Goal: Transaction & Acquisition: Book appointment/travel/reservation

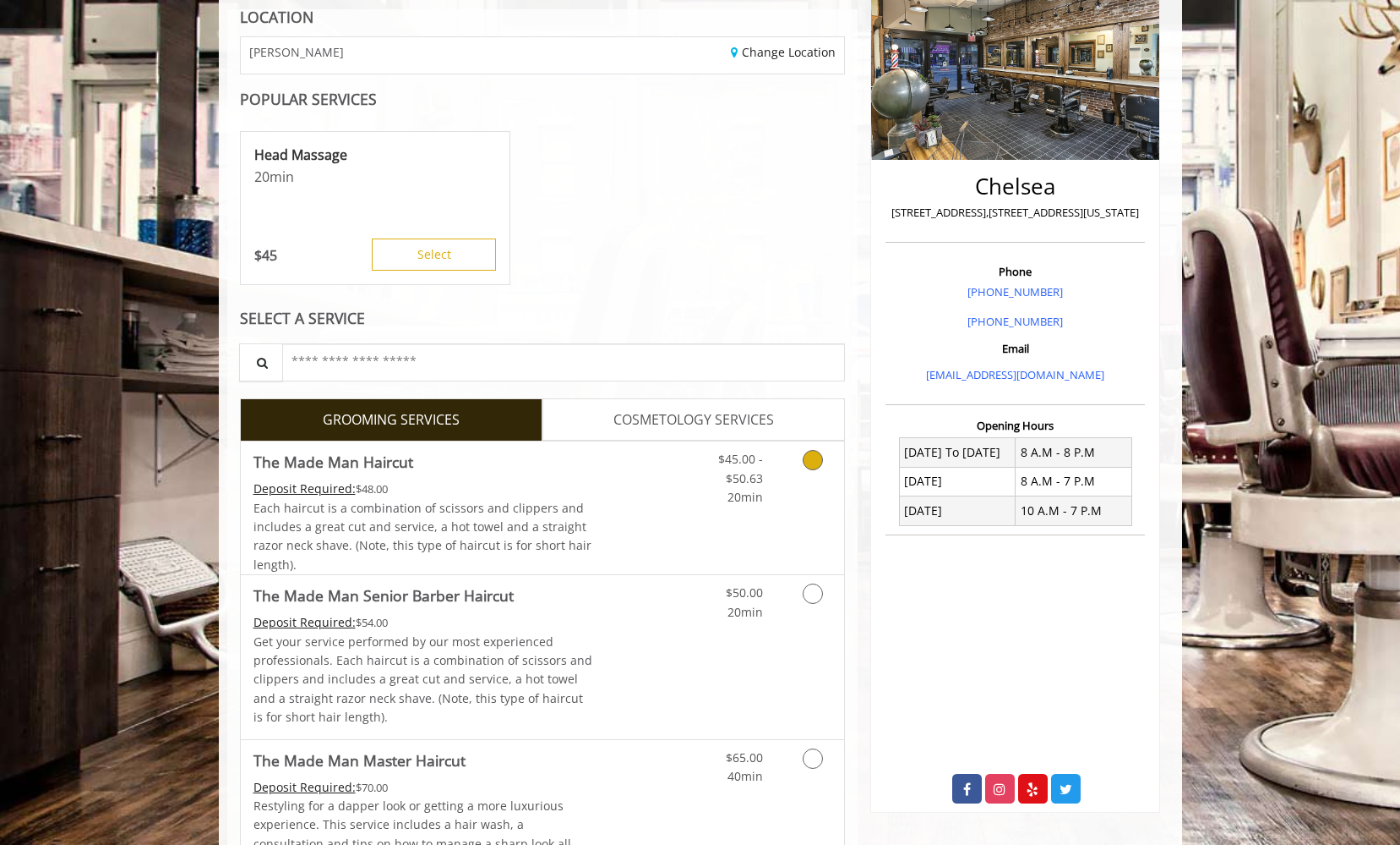
click at [601, 467] on link "Discounted Price" at bounding box center [642, 508] width 101 height 132
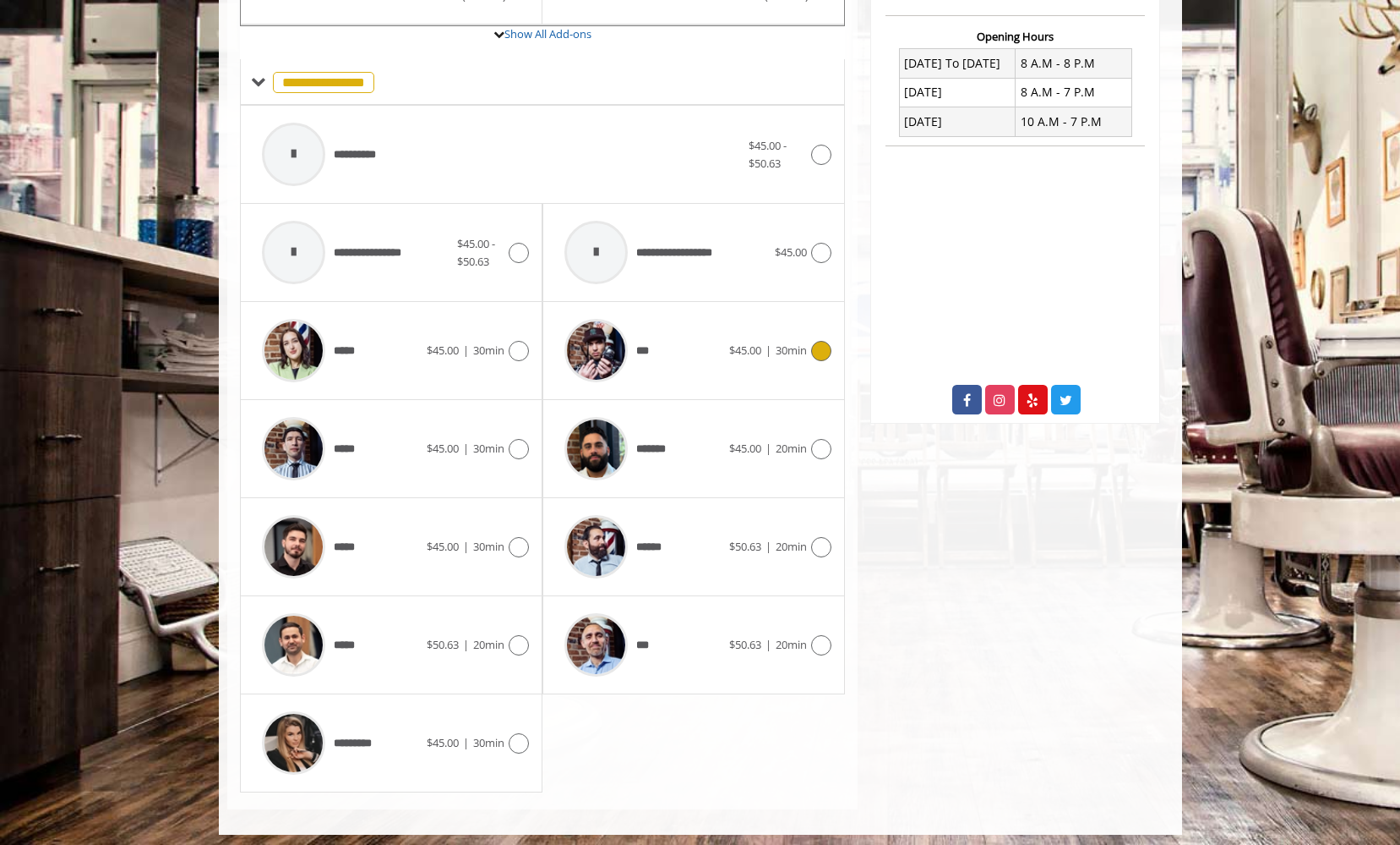
scroll to position [636, 0]
click at [417, 552] on div "*****" at bounding box center [340, 548] width 173 height 81
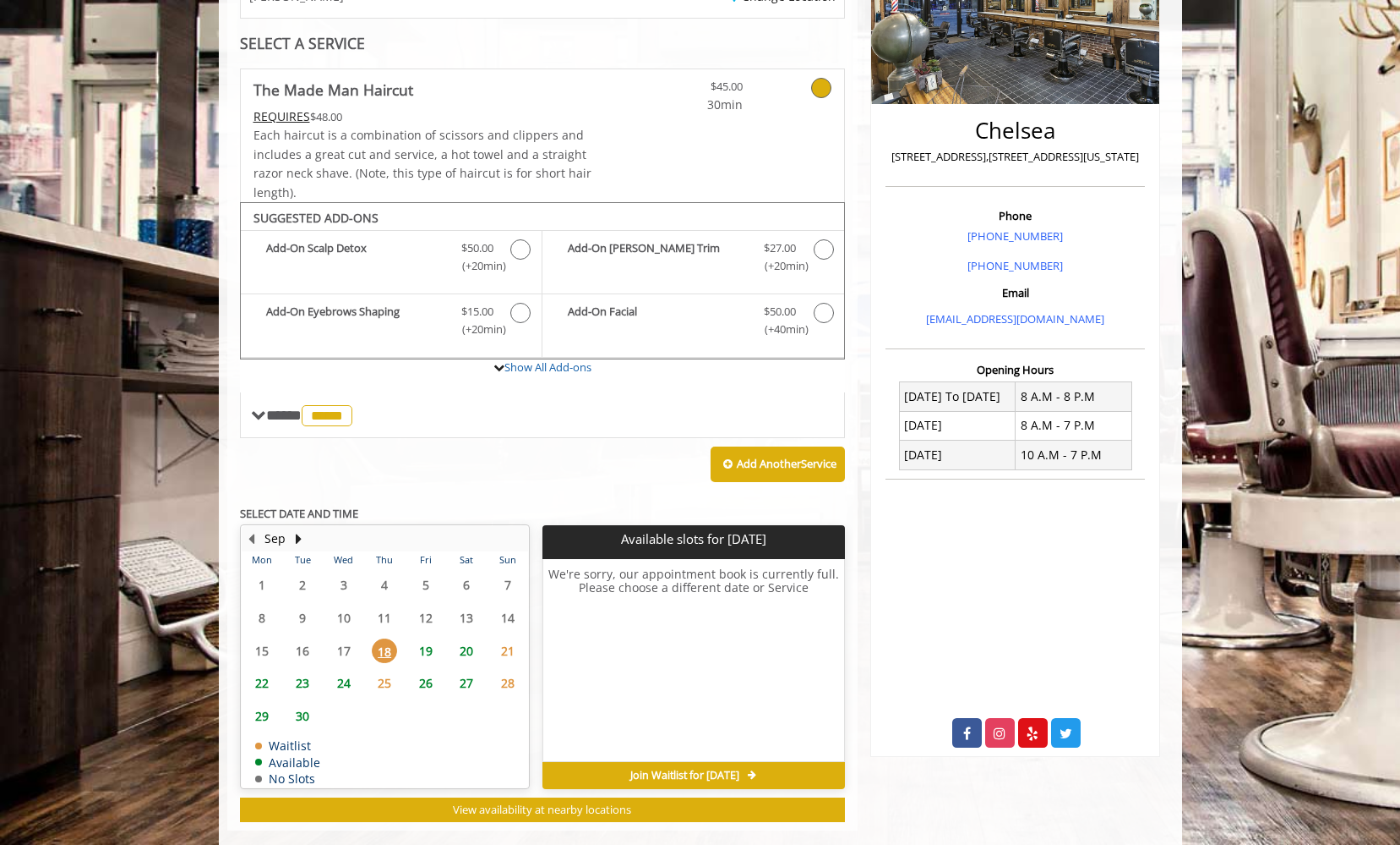
scroll to position [323, 0]
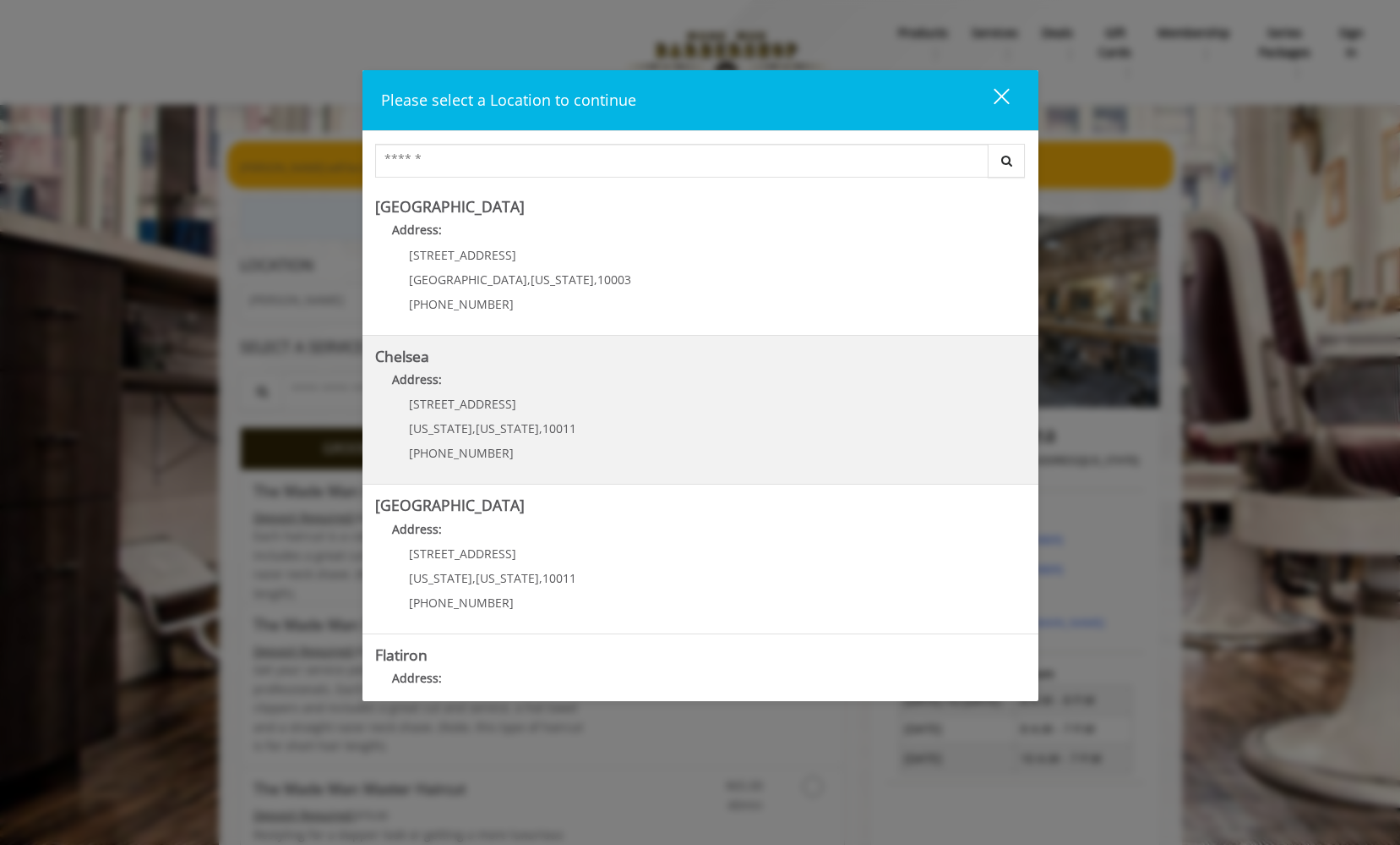
click at [455, 401] on span "169/170 W 23rd St" at bounding box center [463, 403] width 108 height 16
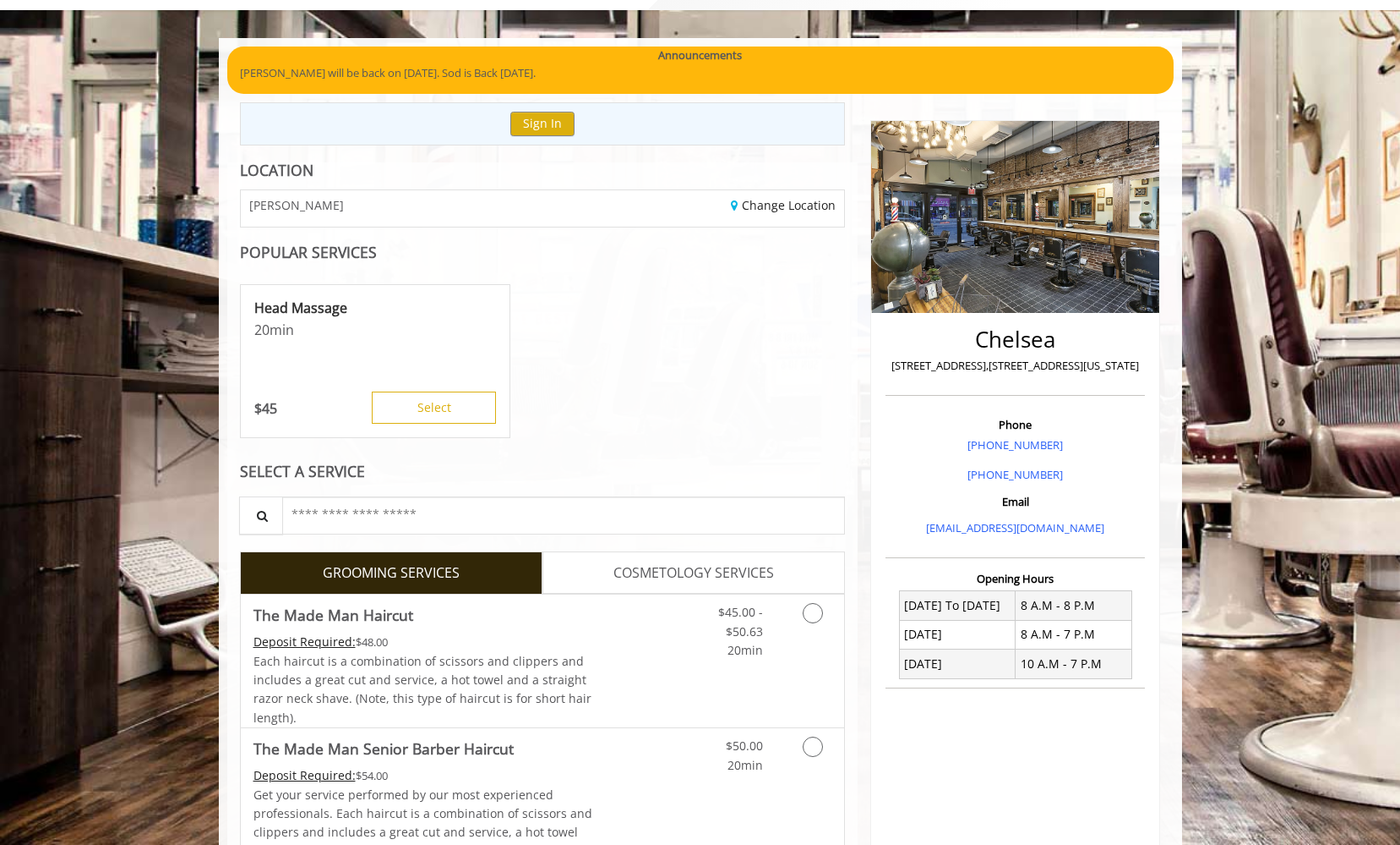
scroll to position [100, 0]
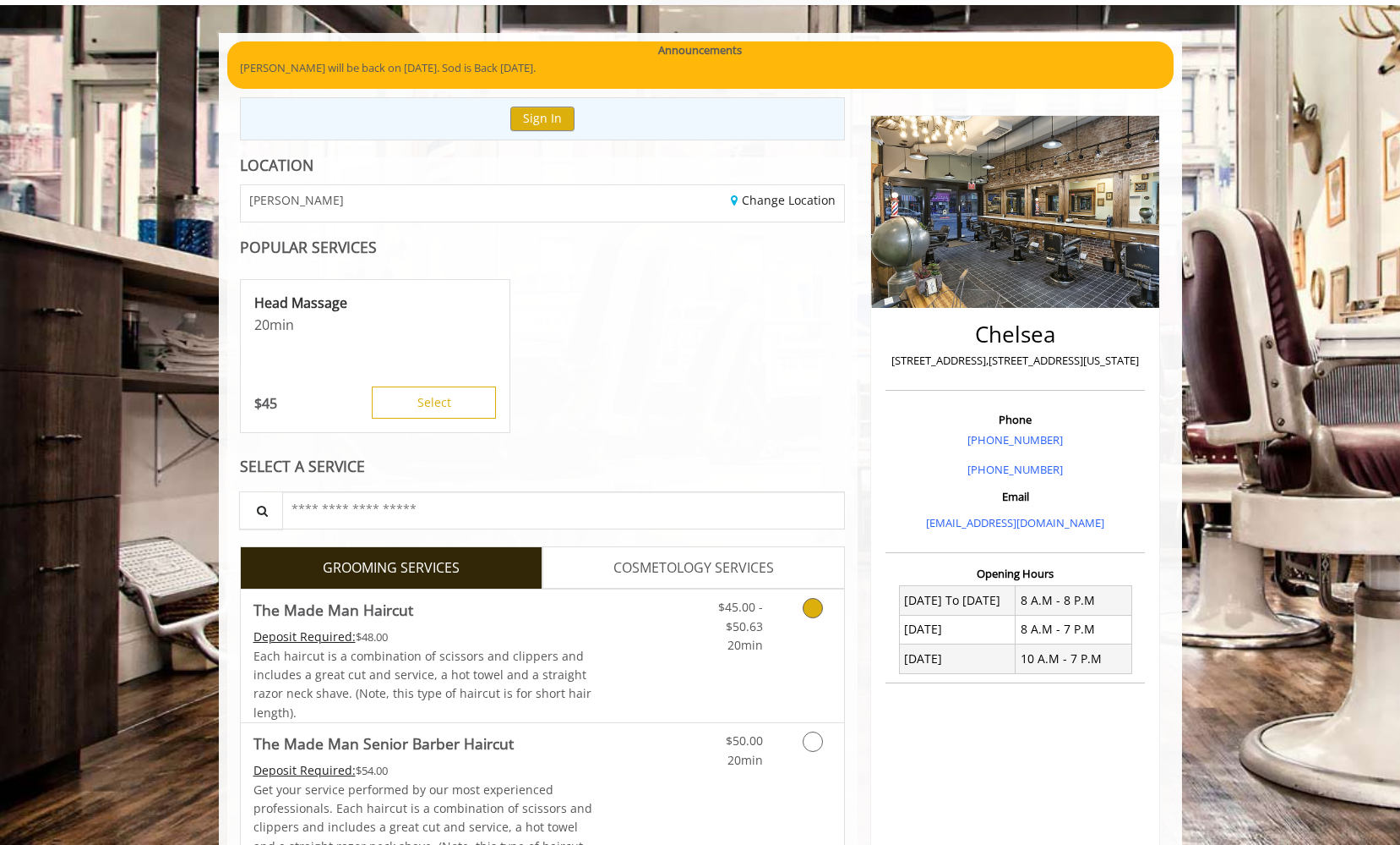
click at [552, 648] on span "Each haircut is a combination of scissors and clippers and includes a great cut…" at bounding box center [422, 684] width 338 height 73
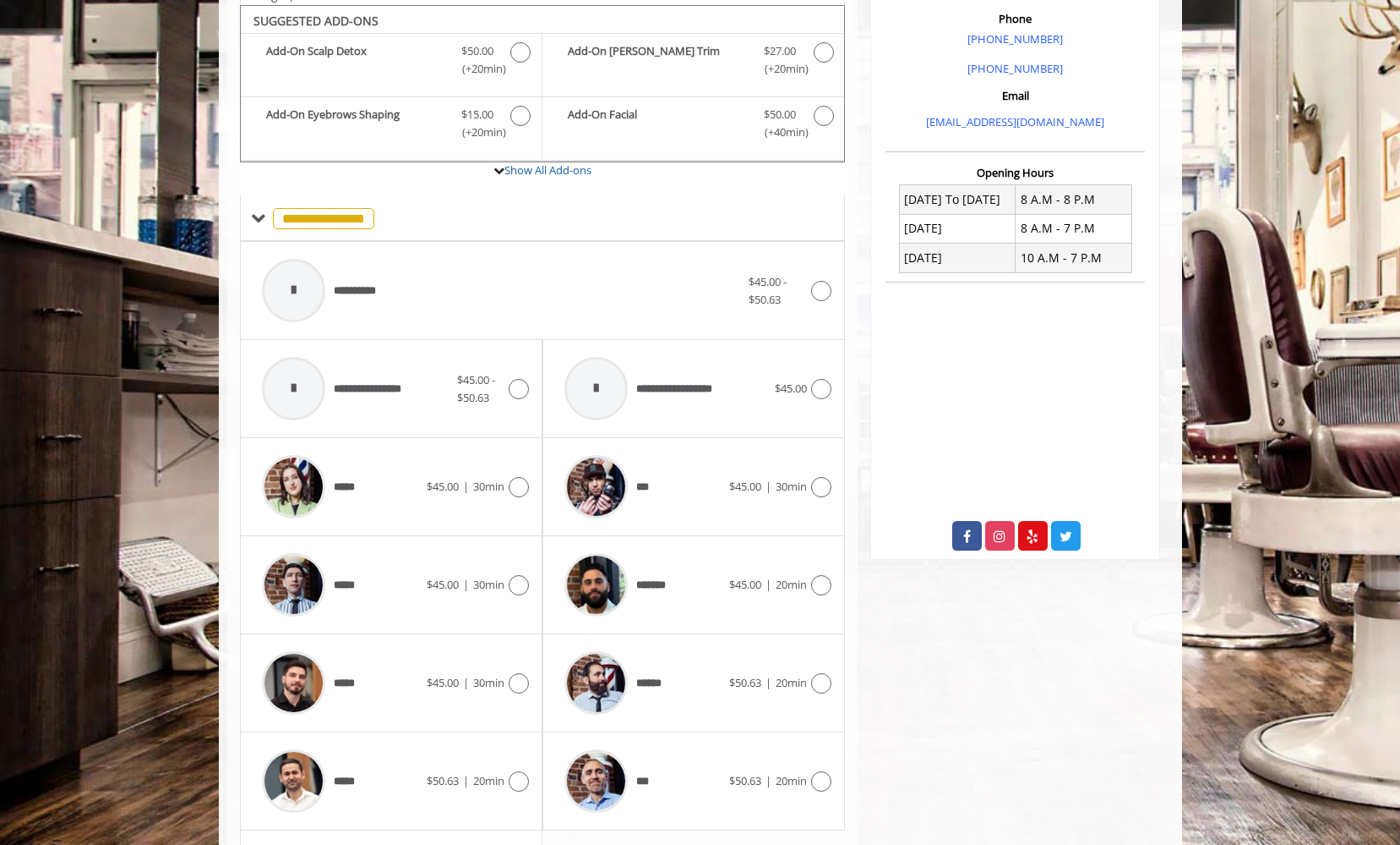
scroll to position [501, 0]
click at [410, 664] on div "*****" at bounding box center [340, 682] width 173 height 81
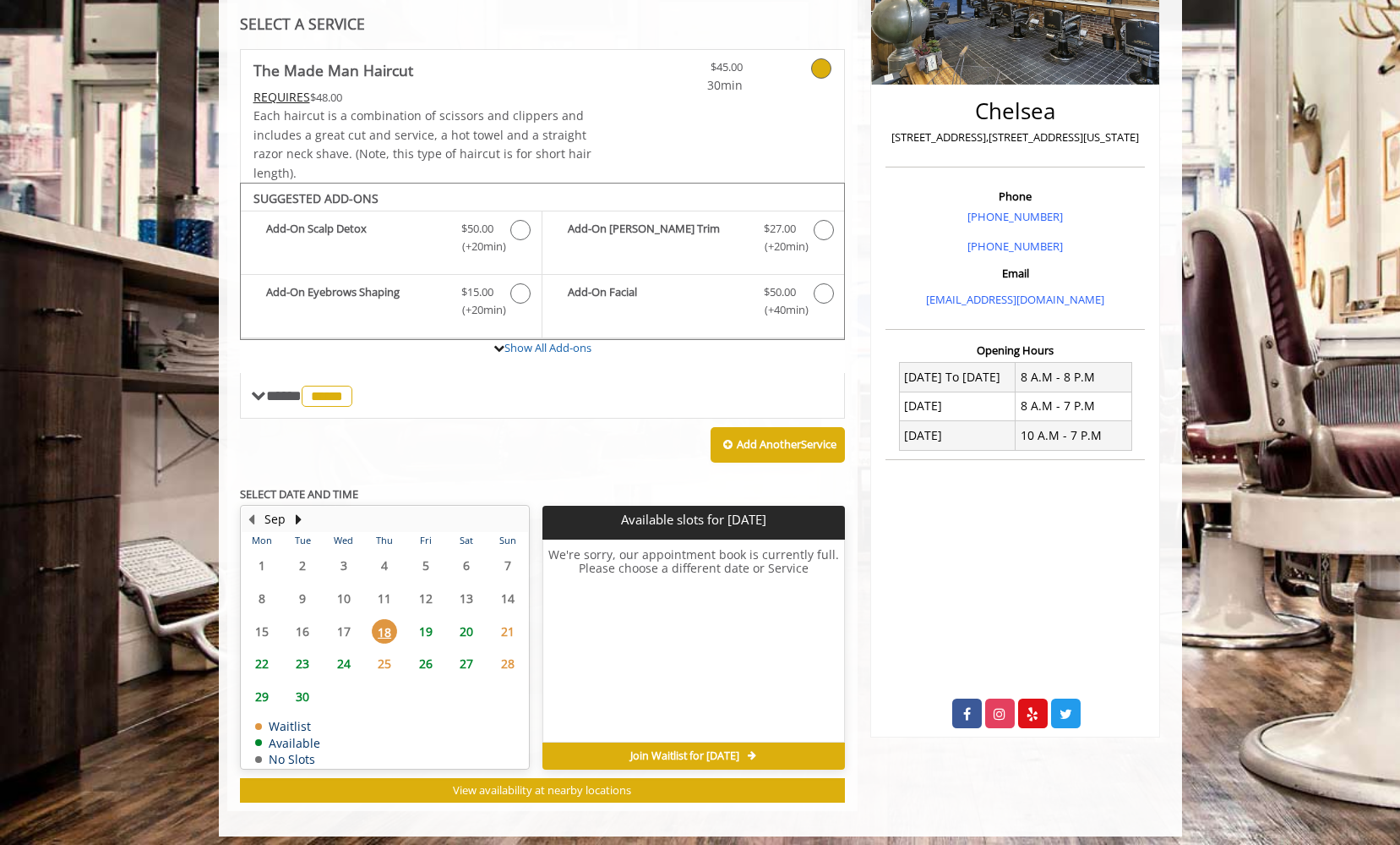
scroll to position [323, 0]
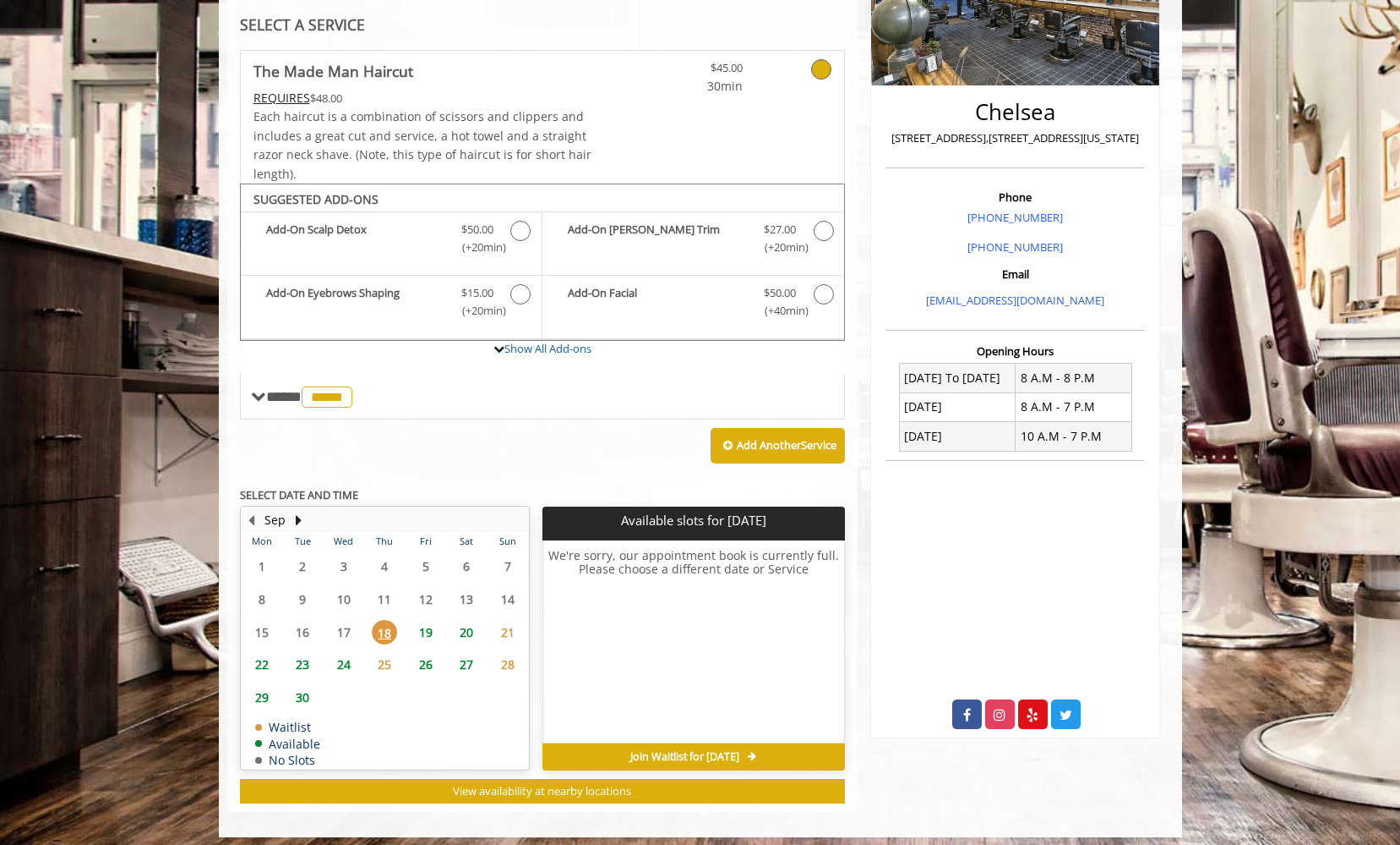
click at [424, 626] on span "19" at bounding box center [426, 632] width 25 height 25
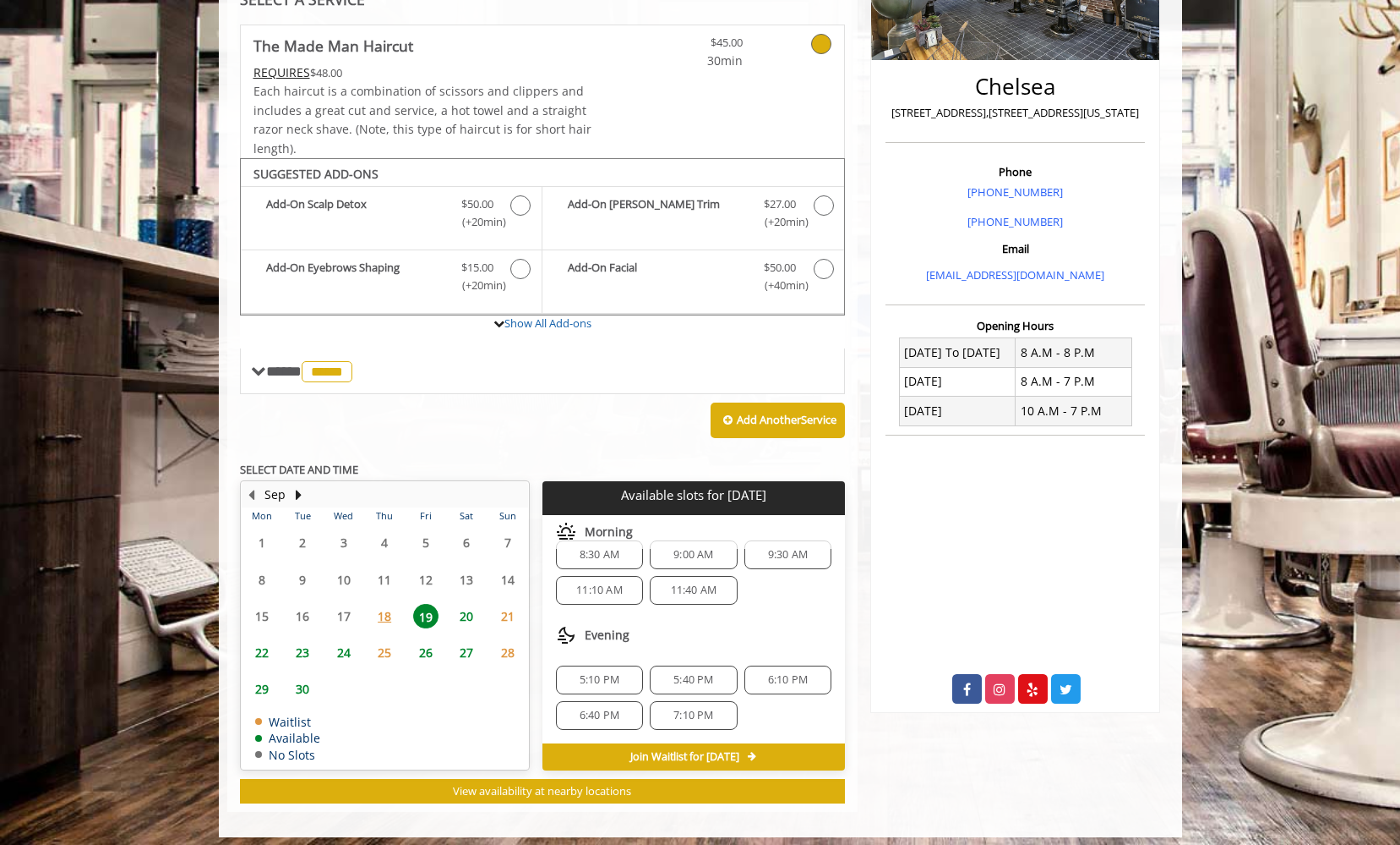
scroll to position [22, 0]
click at [609, 673] on span "5:10 PM" at bounding box center [599, 679] width 39 height 13
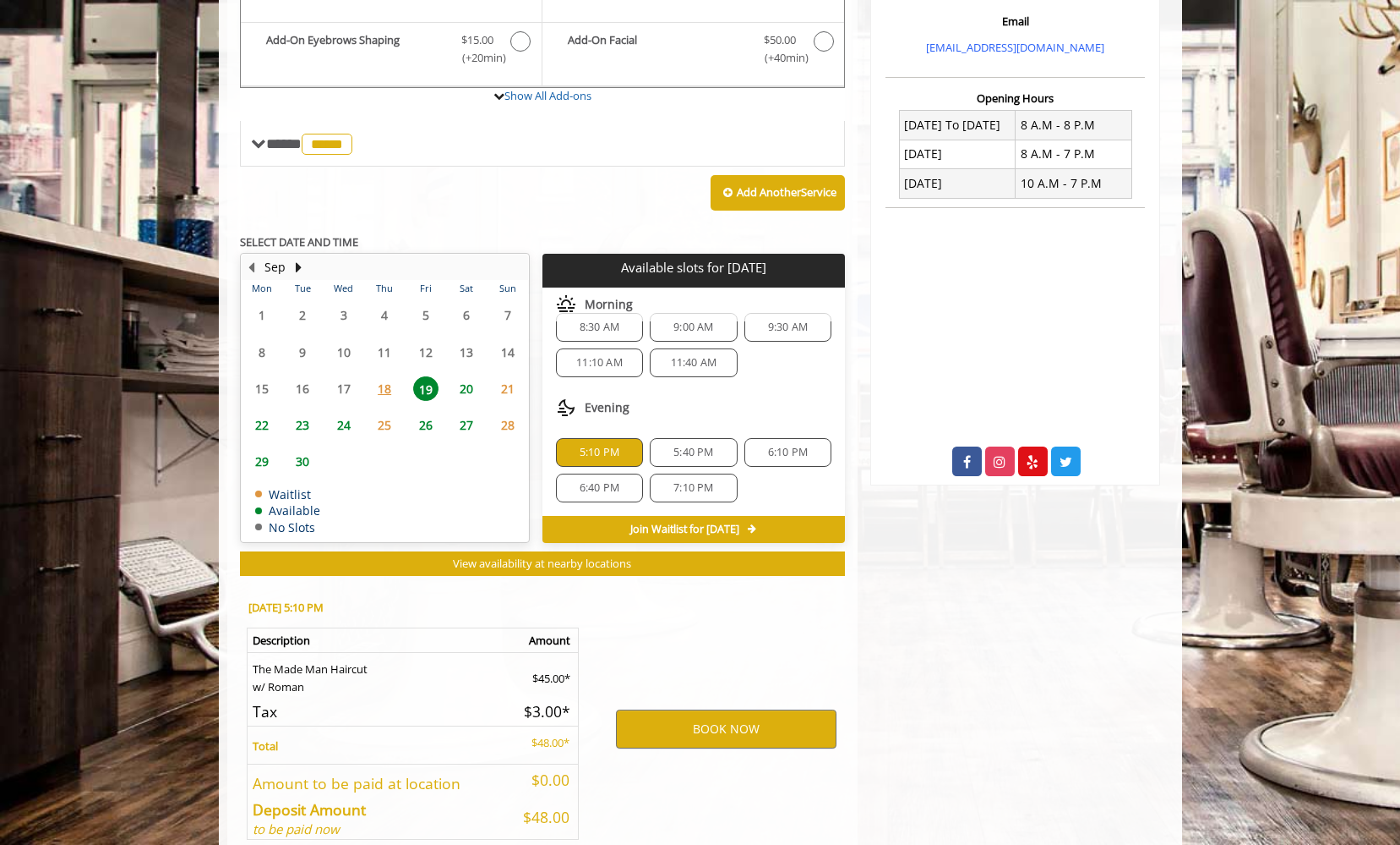
scroll to position [649, 0]
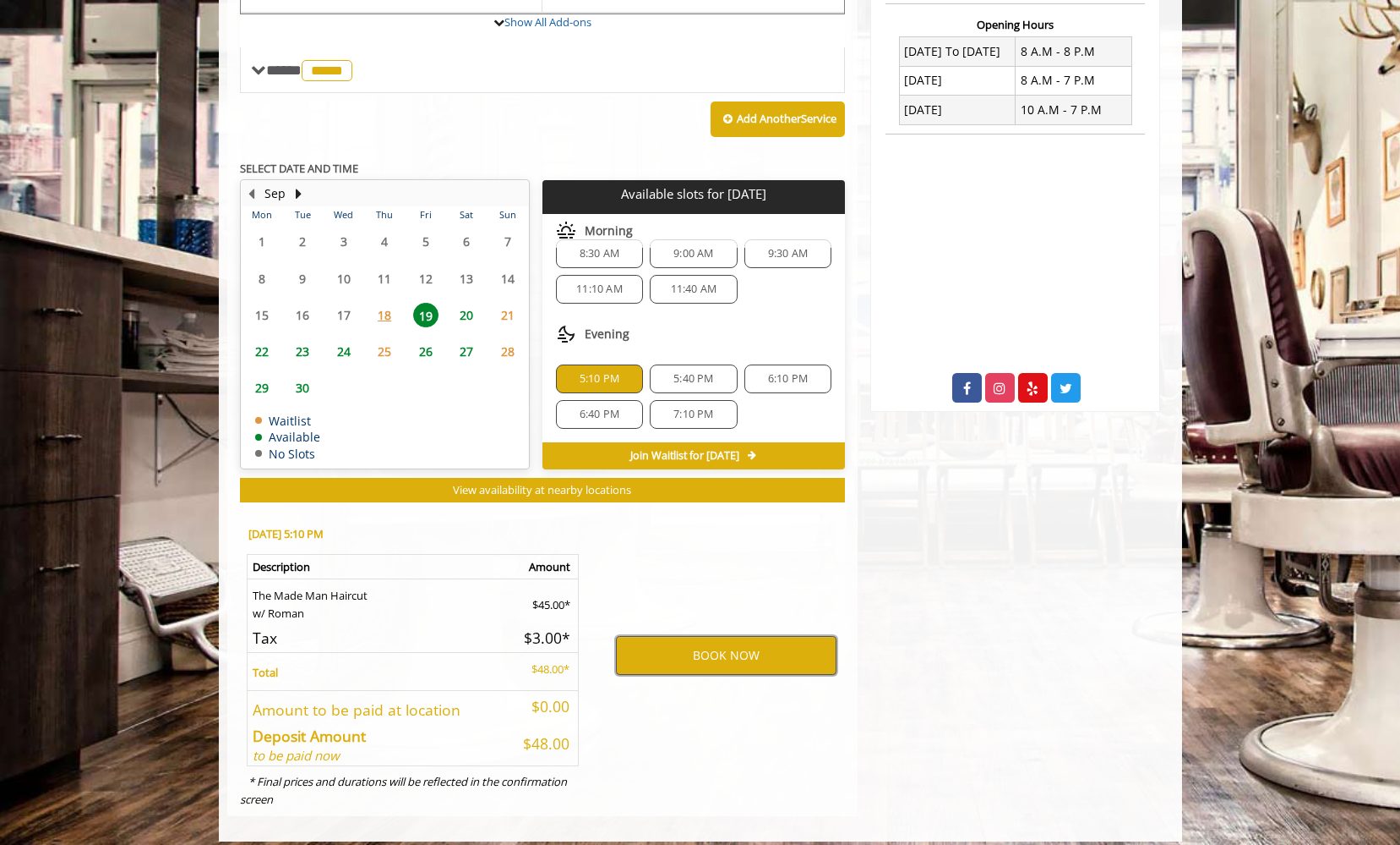
click at [652, 642] on button "BOOK NOW" at bounding box center [726, 655] width 221 height 39
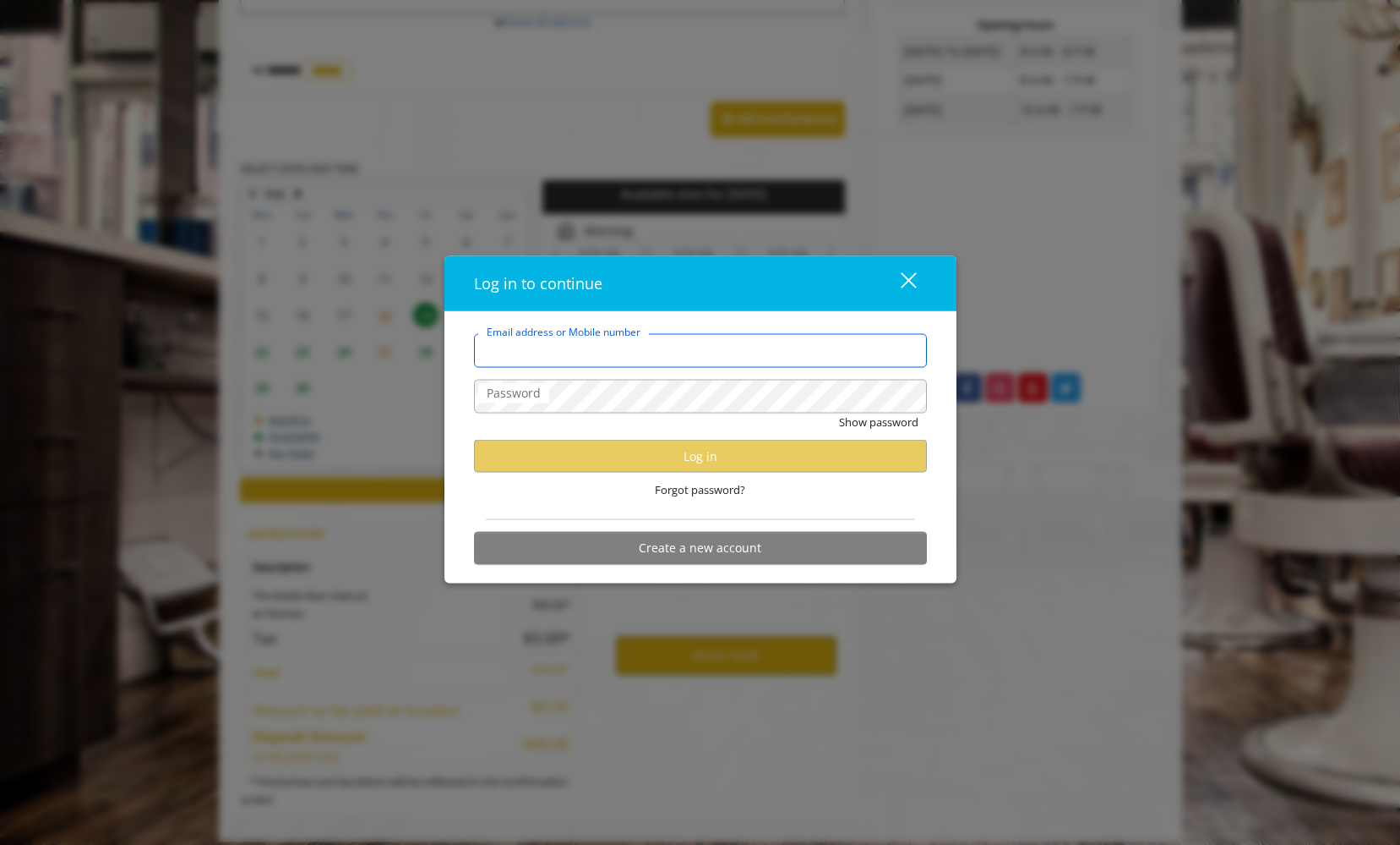
type input "**********"
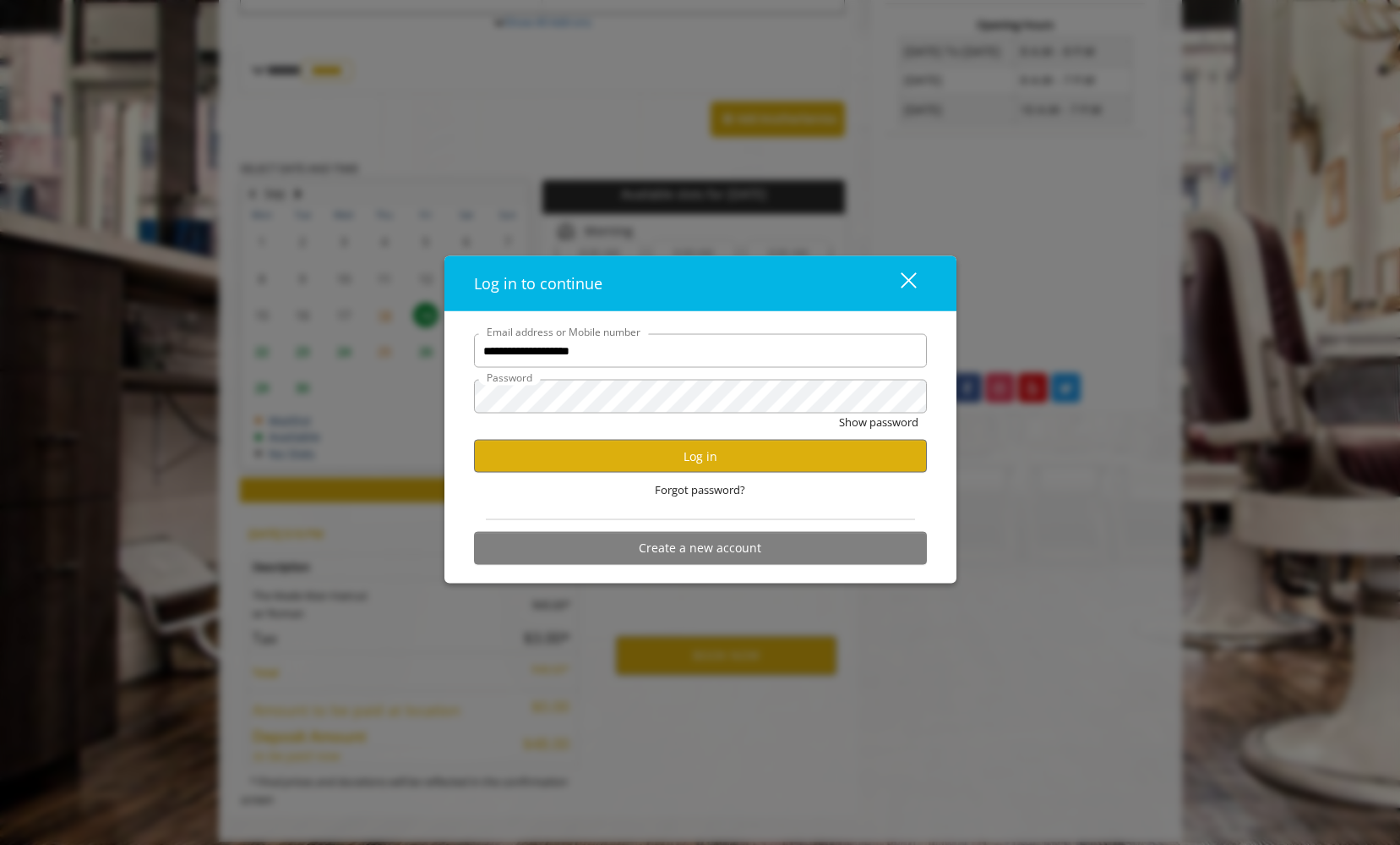
click at [774, 483] on div "Forgot password?" at bounding box center [700, 490] width 453 height 35
click at [771, 460] on button "Log in" at bounding box center [700, 457] width 453 height 33
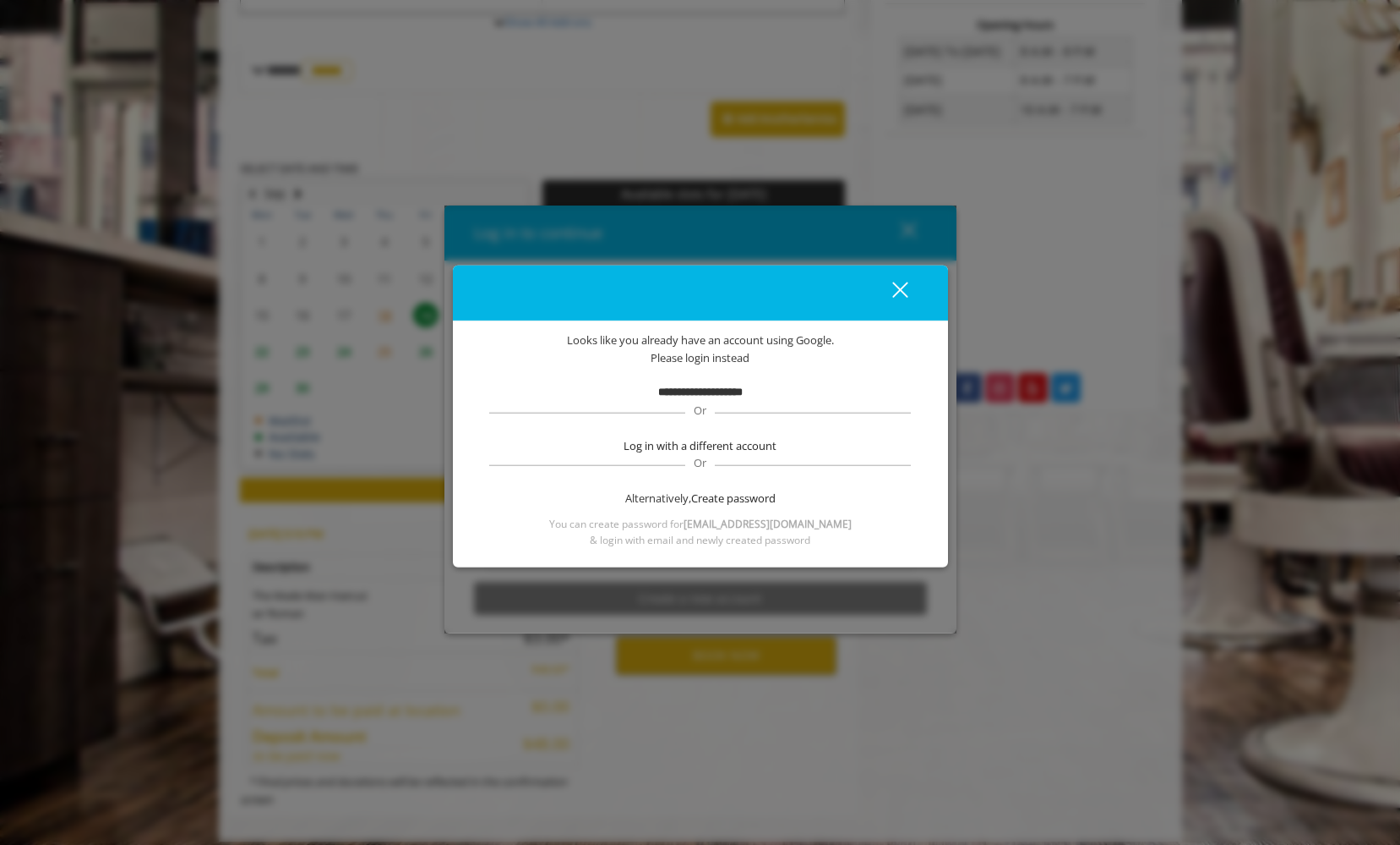
click at [894, 293] on div "close" at bounding box center [889, 292] width 34 height 25
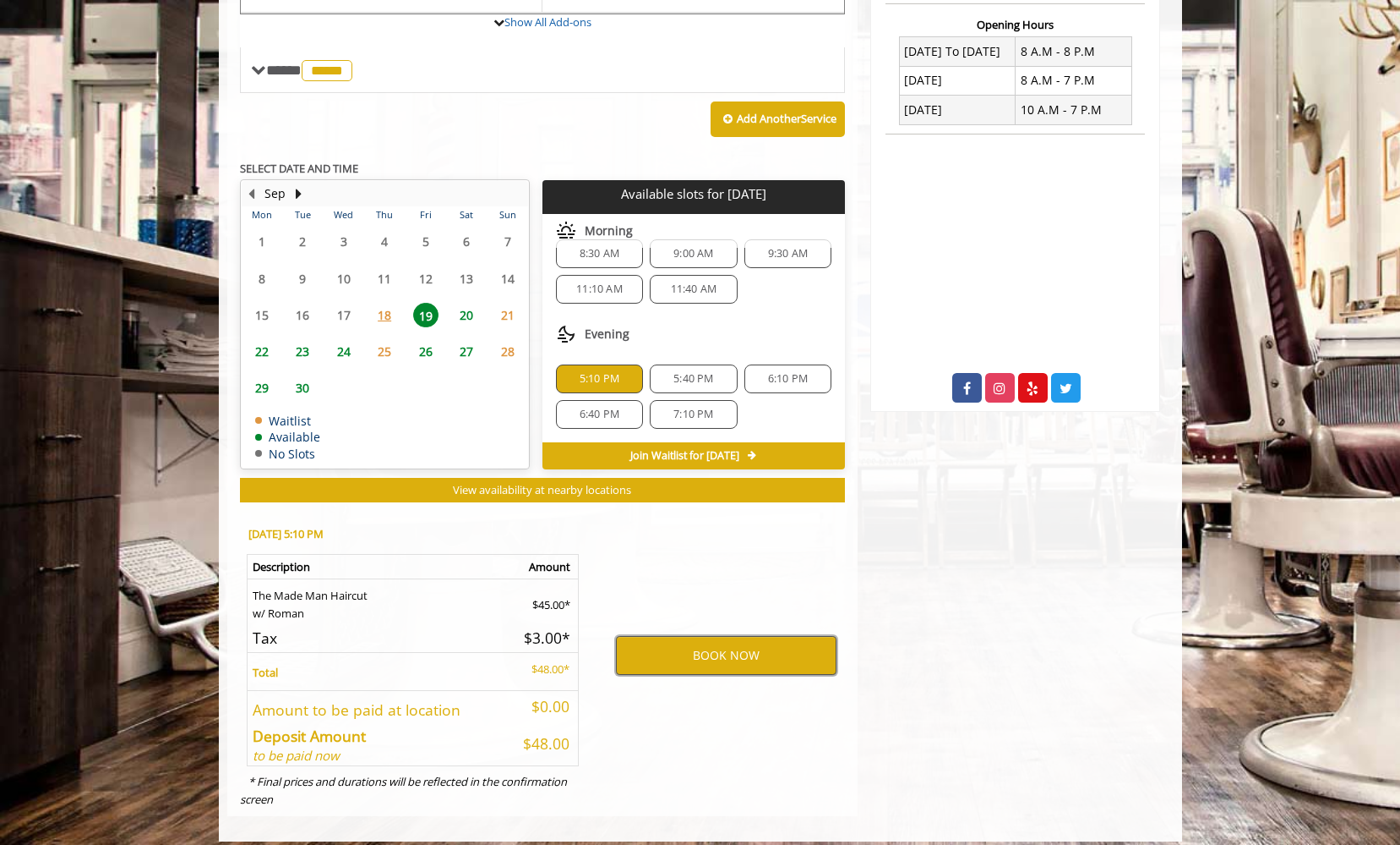
click at [739, 643] on button "BOOK NOW" at bounding box center [726, 655] width 221 height 39
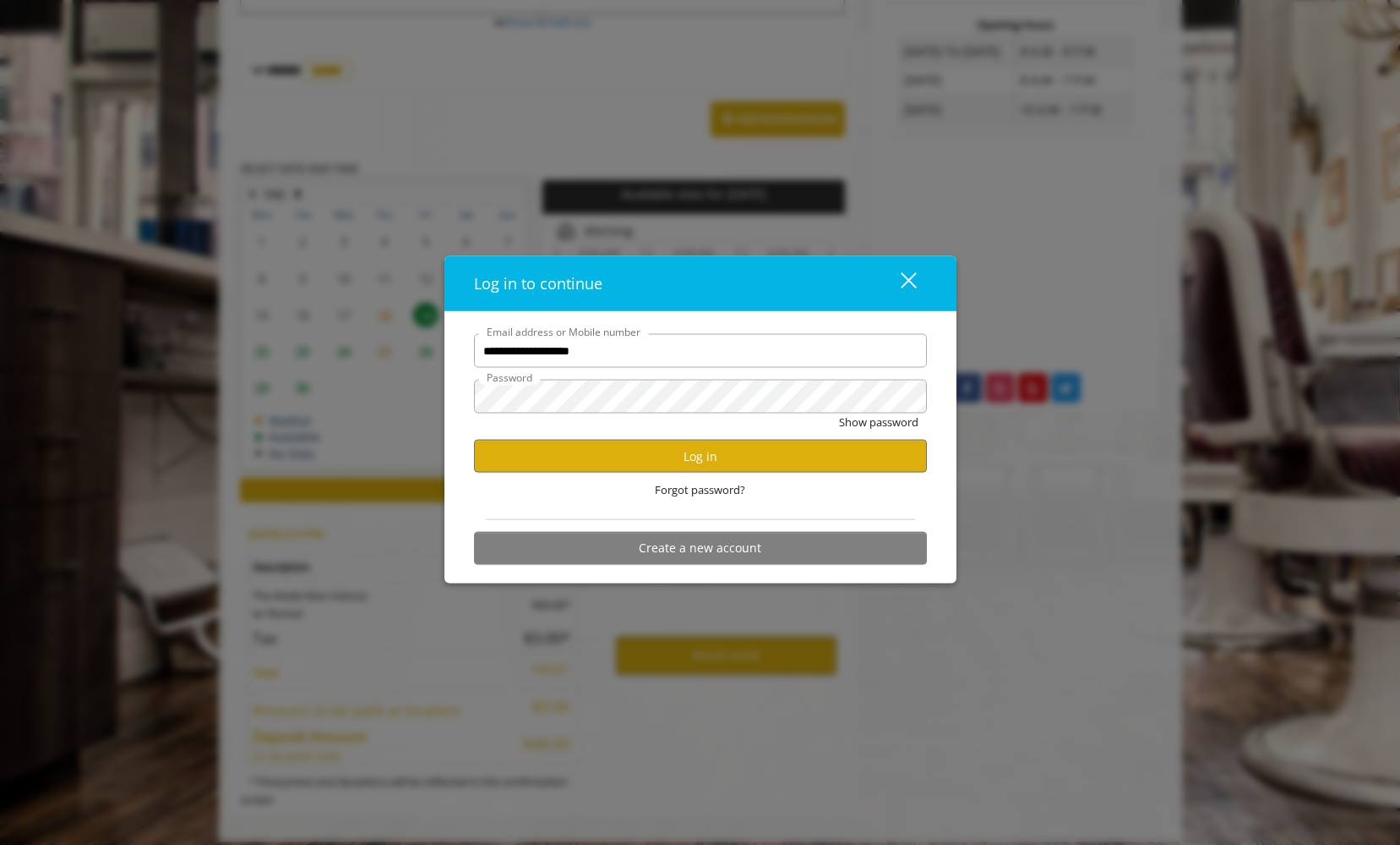
click at [910, 281] on div "close dialog" at bounding box center [908, 280] width 16 height 16
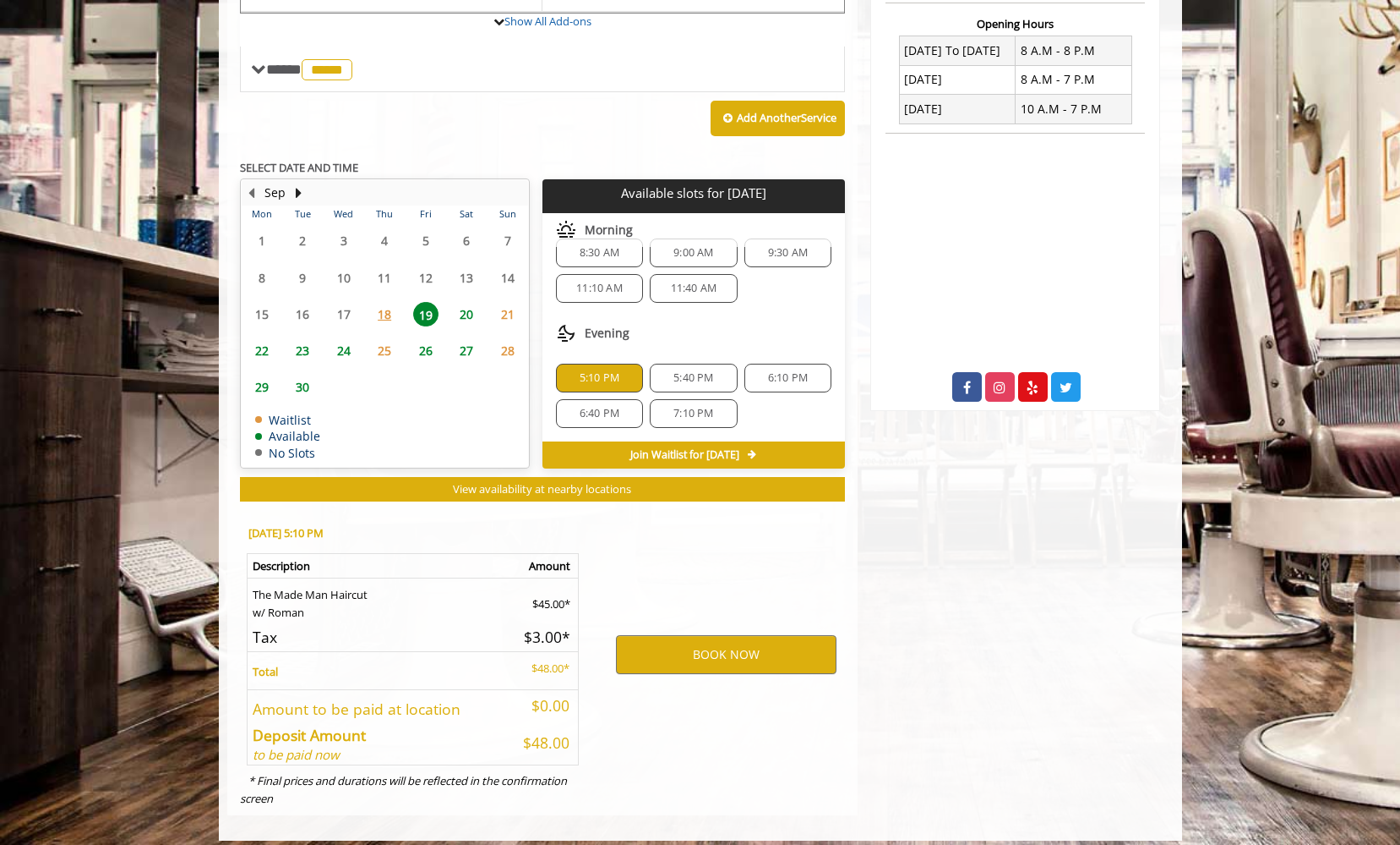
scroll to position [649, 0]
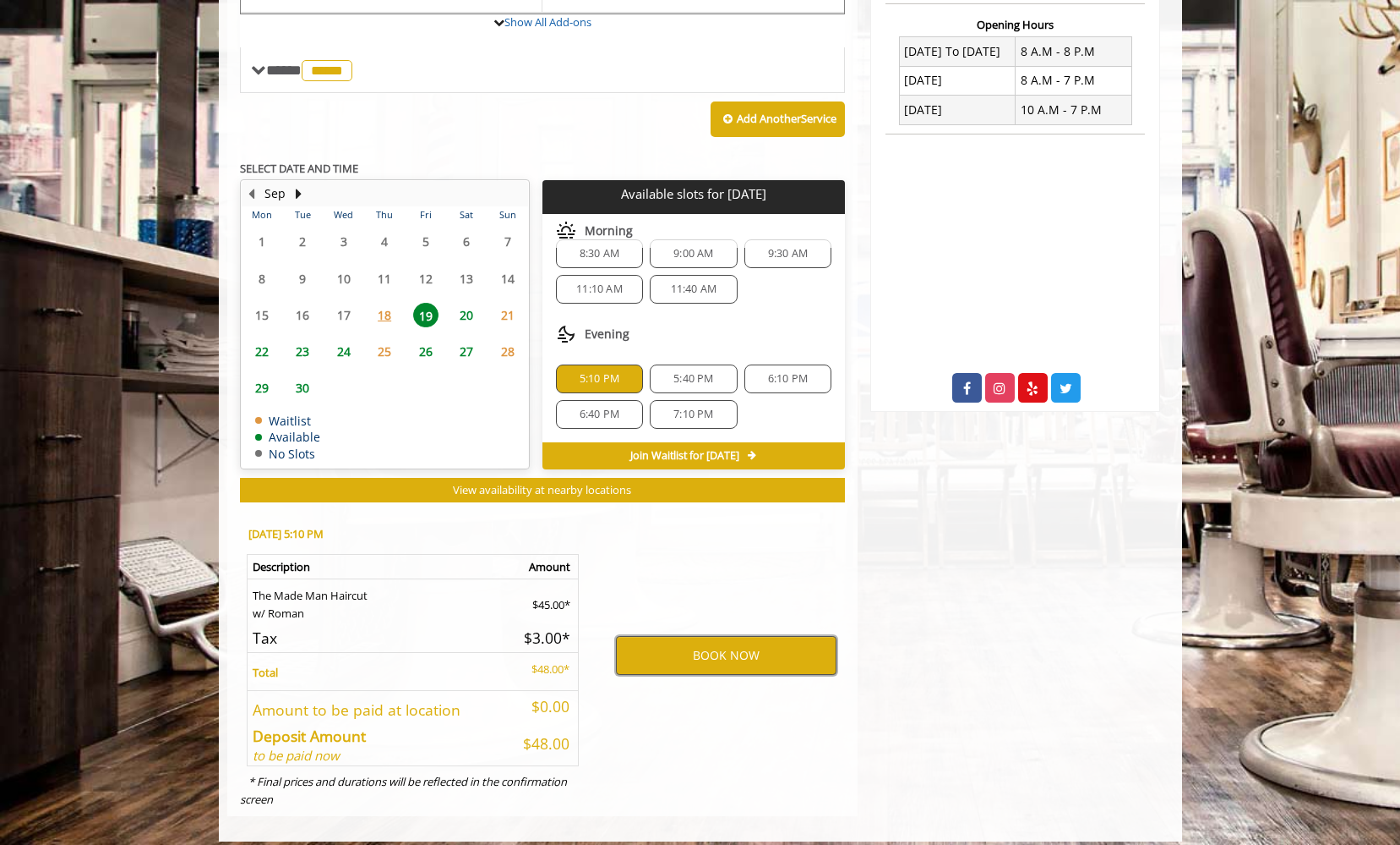
click at [699, 644] on button "BOOK NOW" at bounding box center [726, 655] width 221 height 39
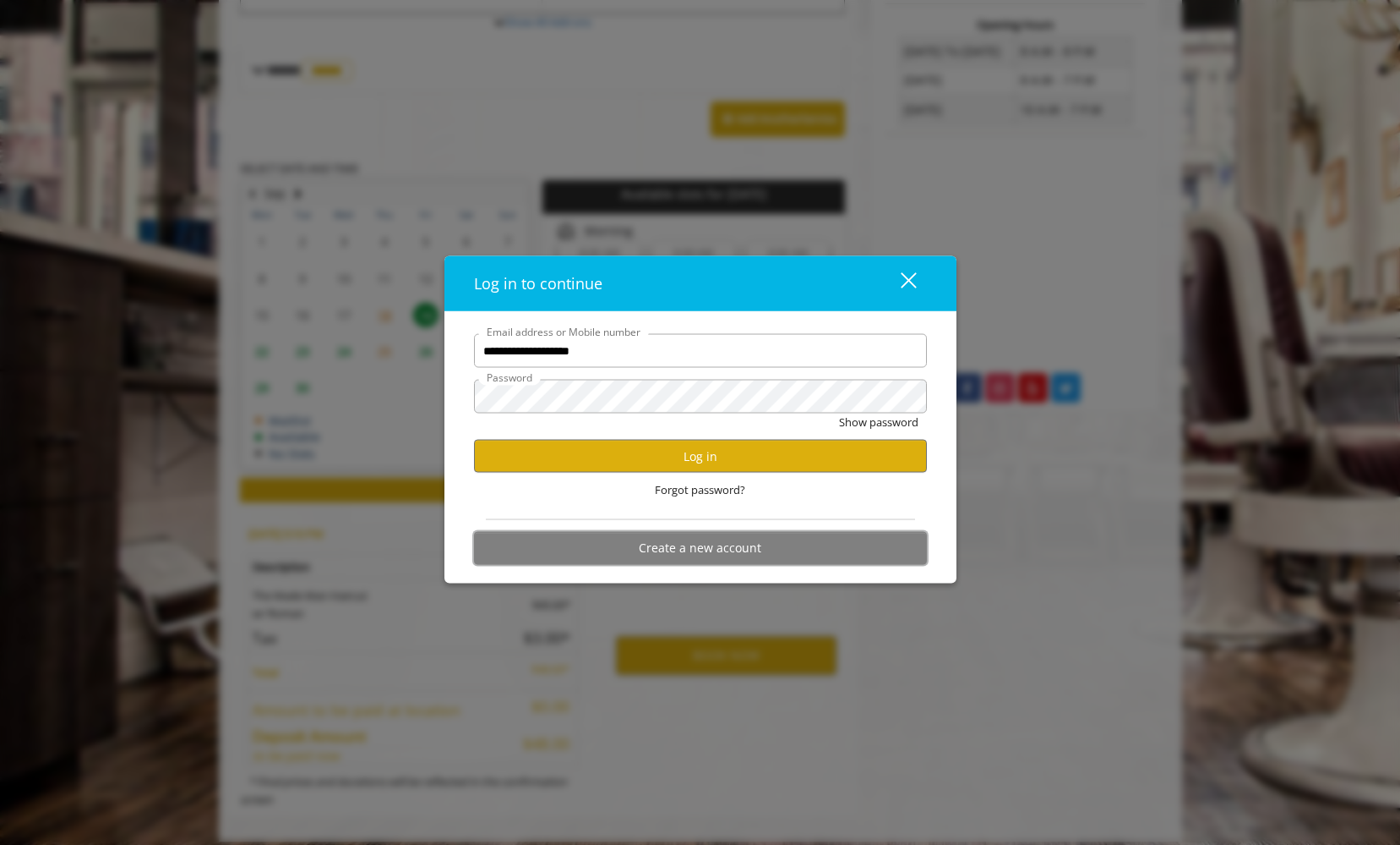
click at [696, 556] on button "Create a new account" at bounding box center [700, 548] width 453 height 33
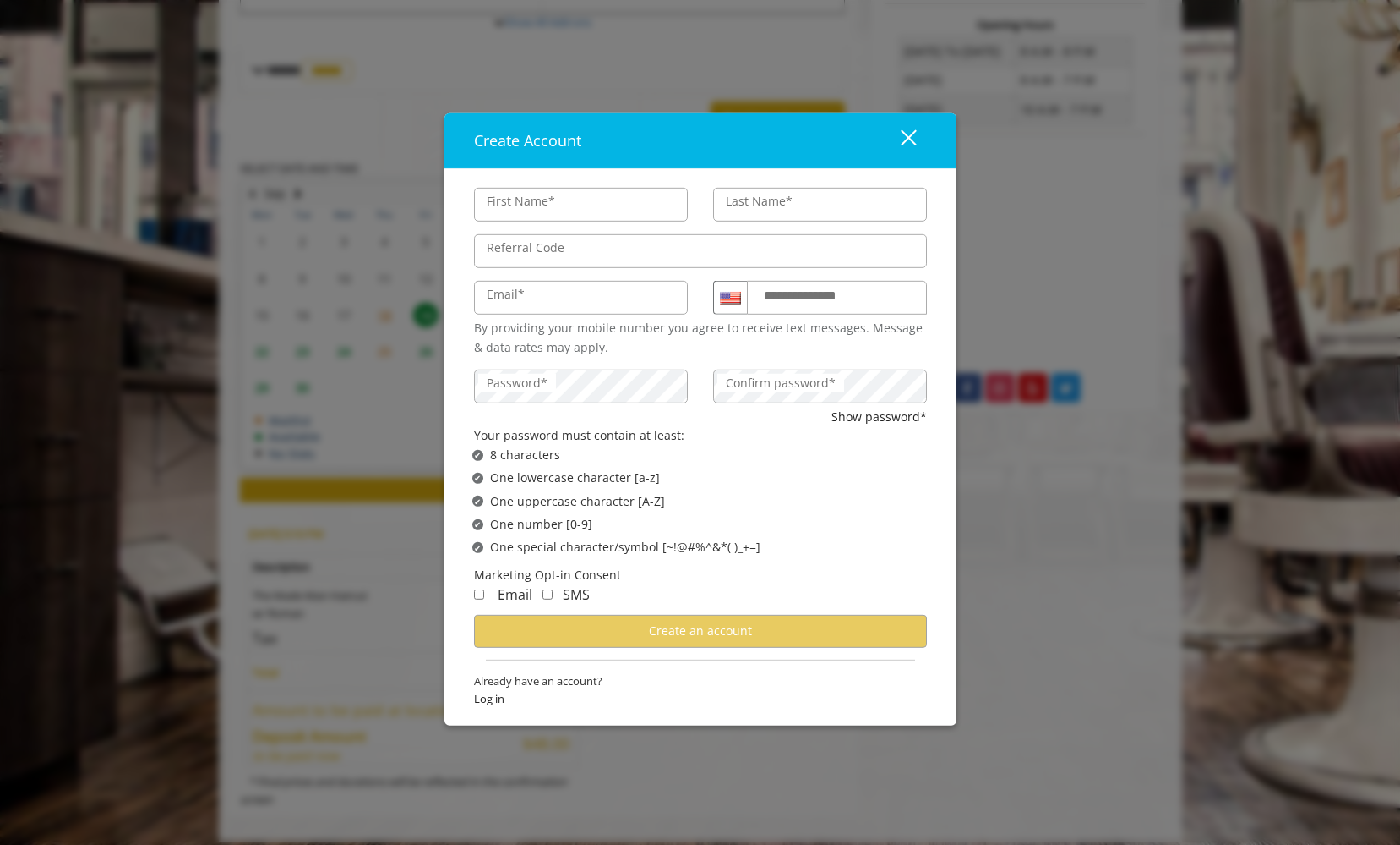
type input "****"
type input "**********"
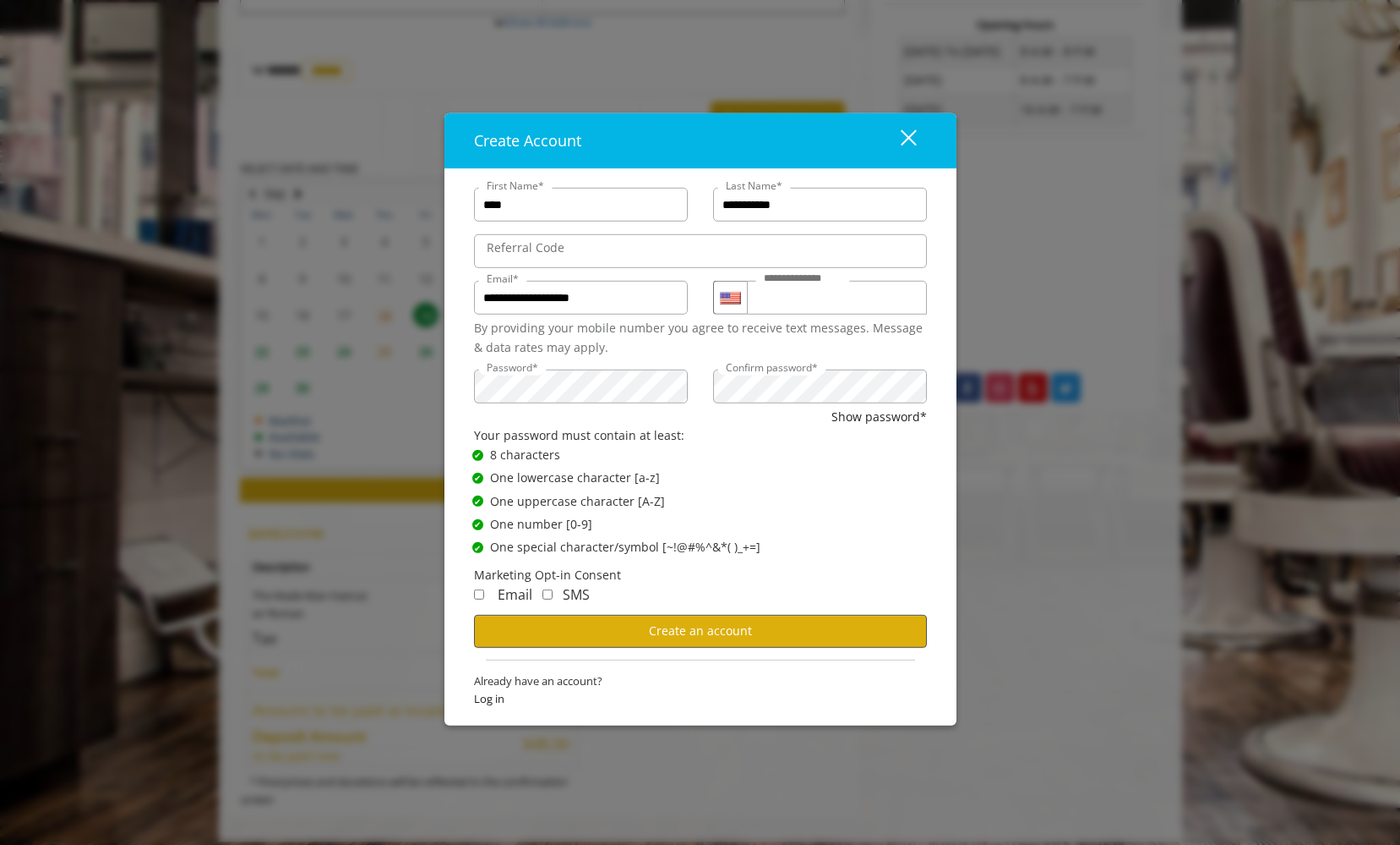
click at [554, 626] on button "Create an account" at bounding box center [700, 631] width 453 height 33
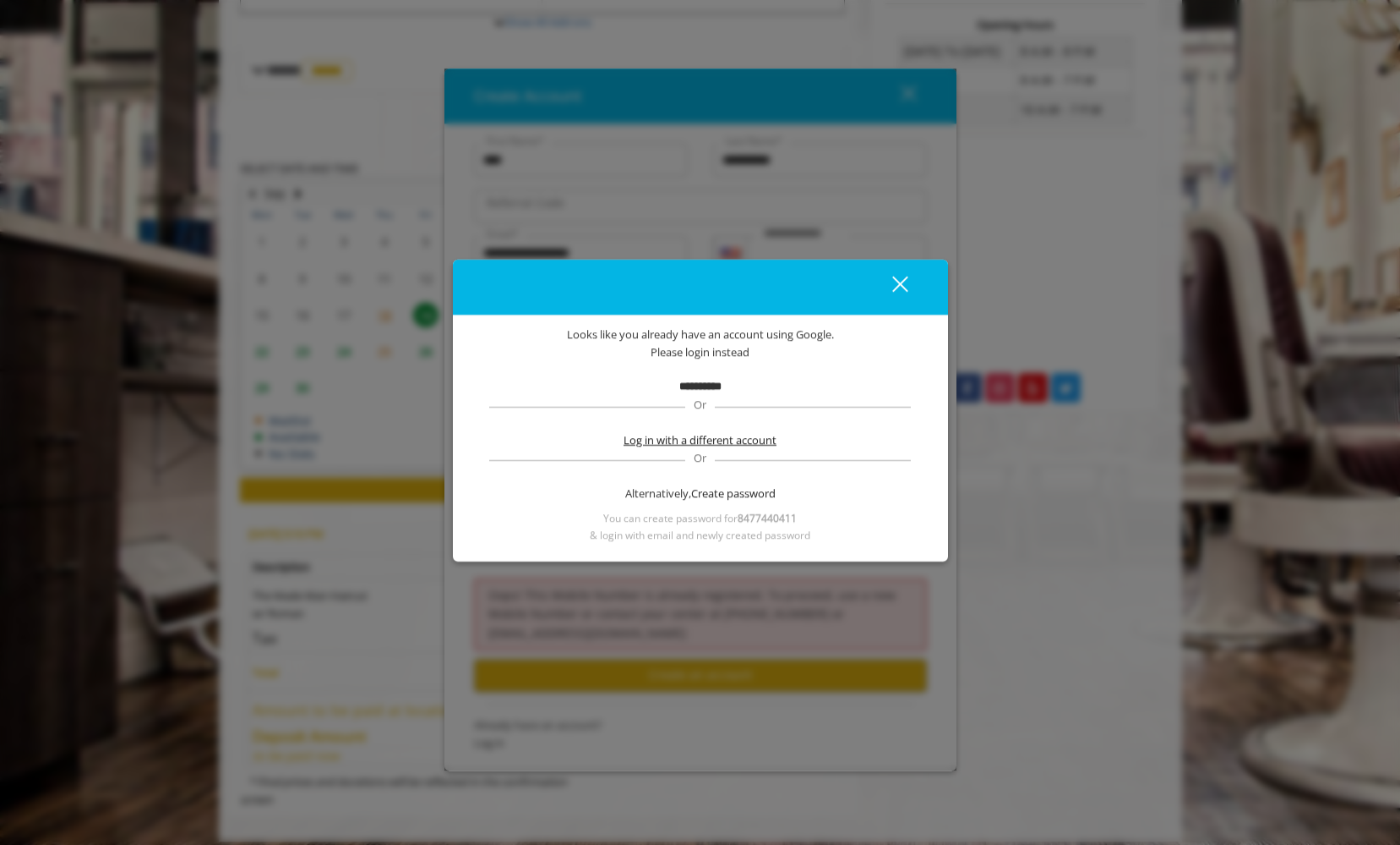
click at [710, 440] on span "Log in with a different account" at bounding box center [700, 440] width 153 height 18
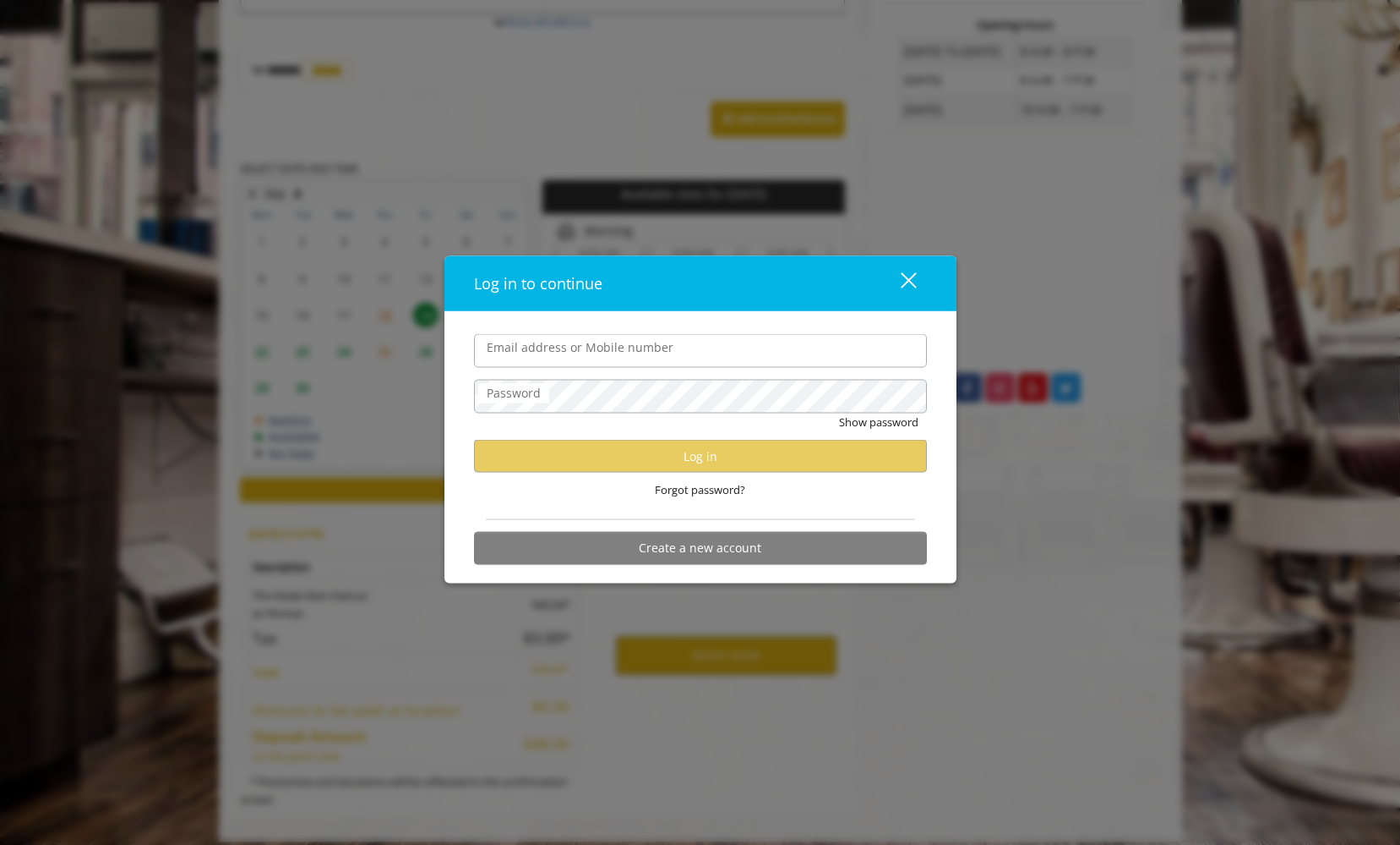
click at [768, 320] on div "Email address or Mobile number Password Show password Log in Forgot password? C…" at bounding box center [700, 448] width 513 height 272
click at [886, 291] on div "close" at bounding box center [898, 283] width 34 height 25
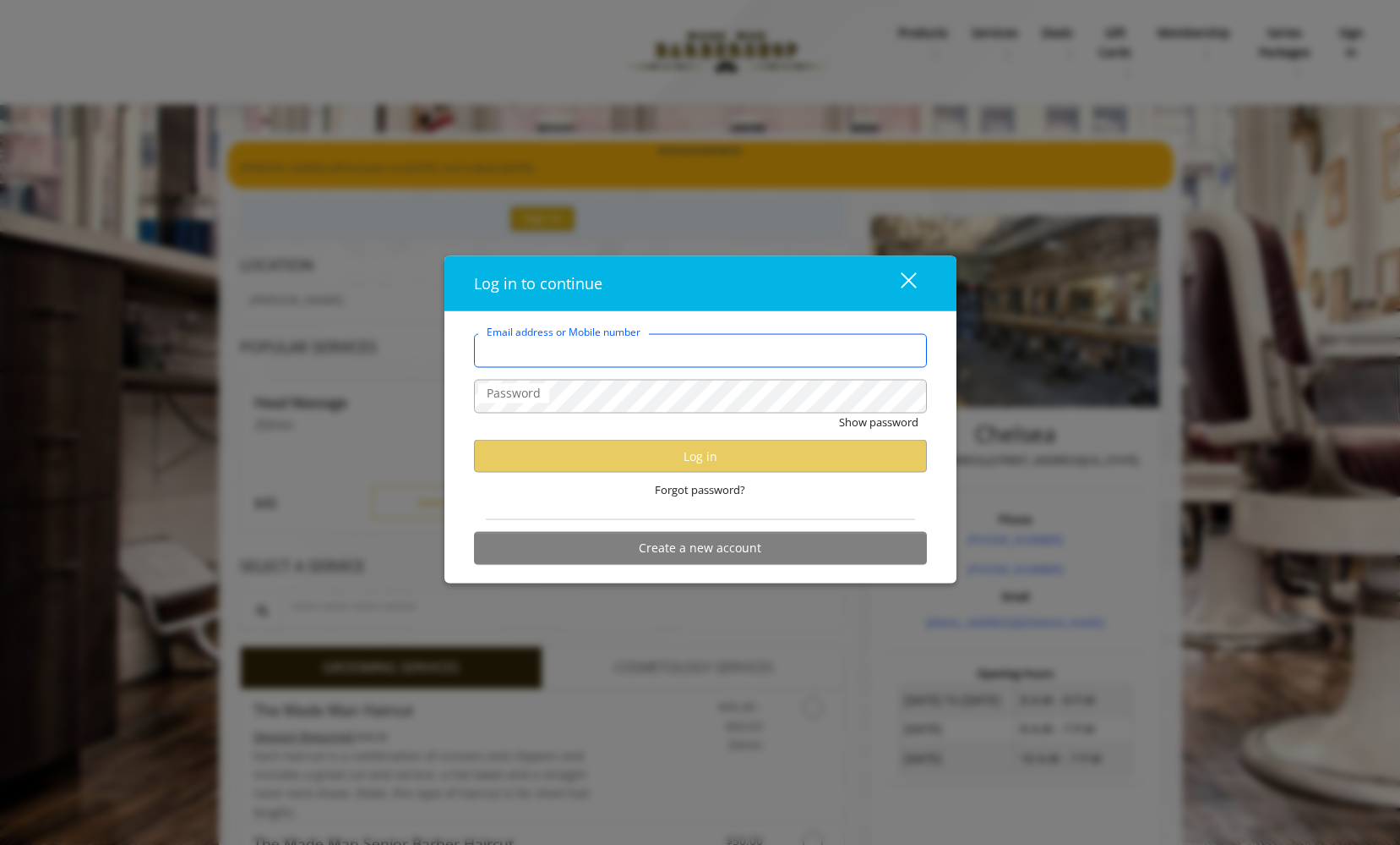
type input "**********"
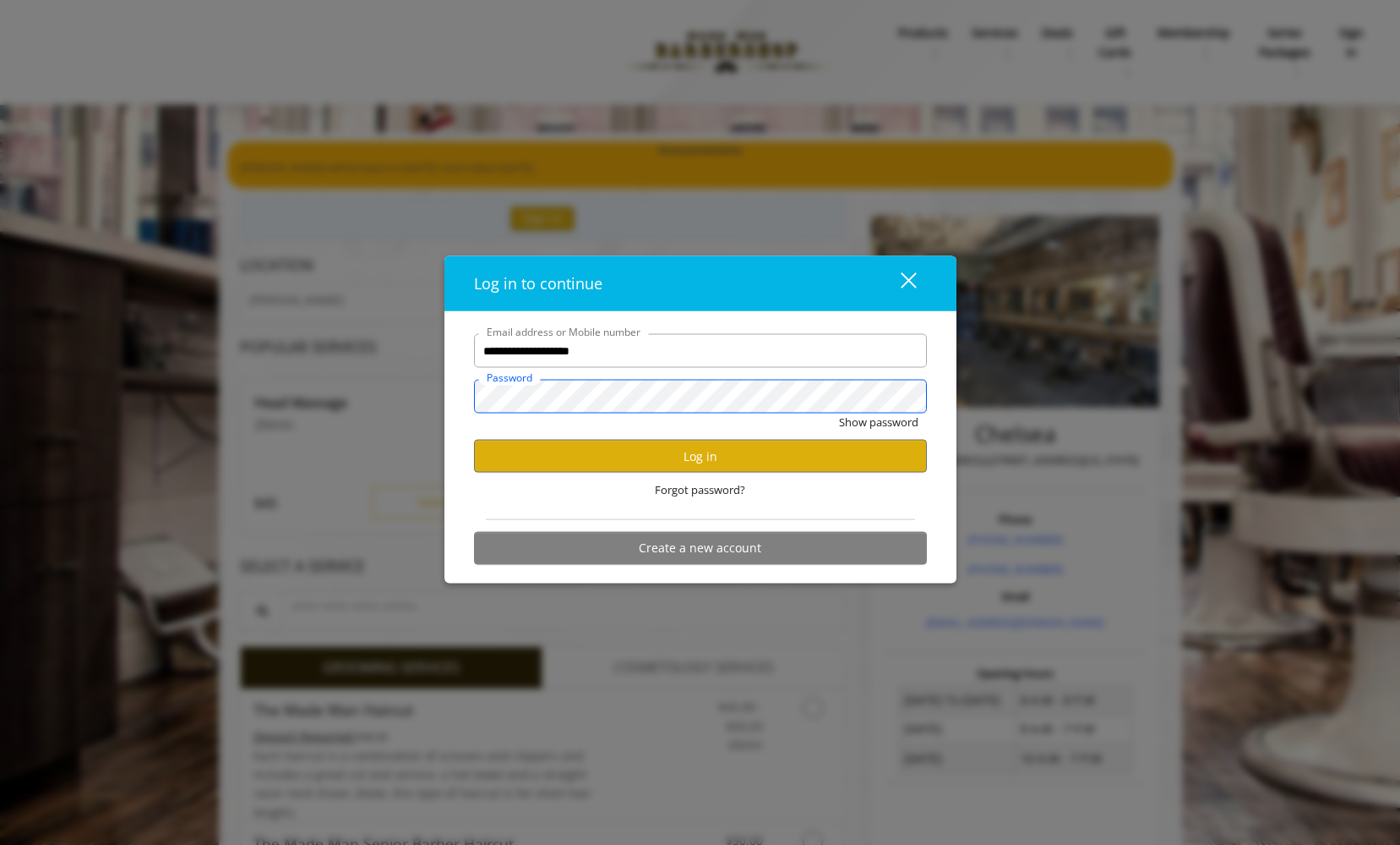
click at [877, 422] on button "Show password" at bounding box center [879, 422] width 80 height 18
click at [698, 450] on button "Log in" at bounding box center [700, 457] width 453 height 33
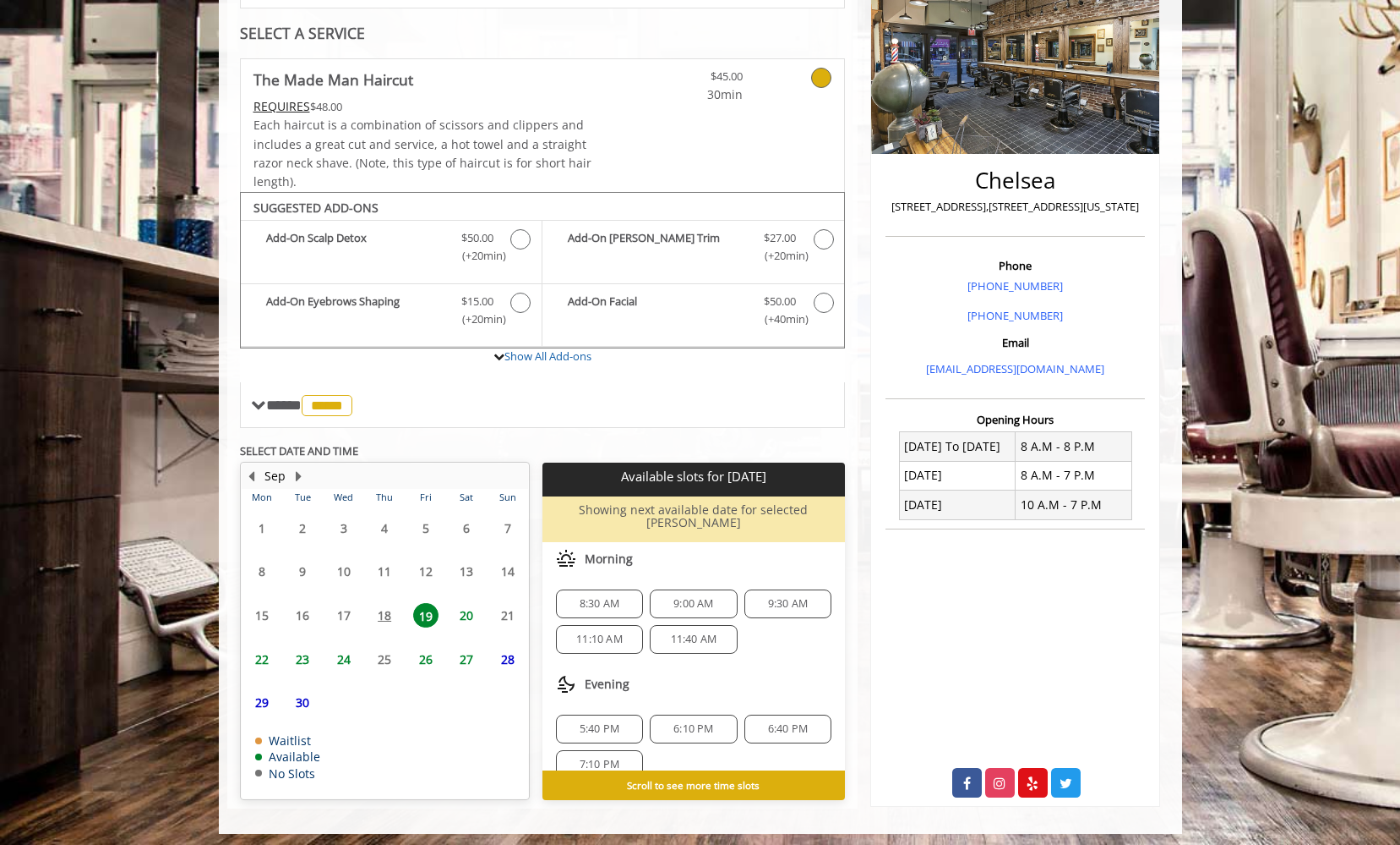
scroll to position [251, 0]
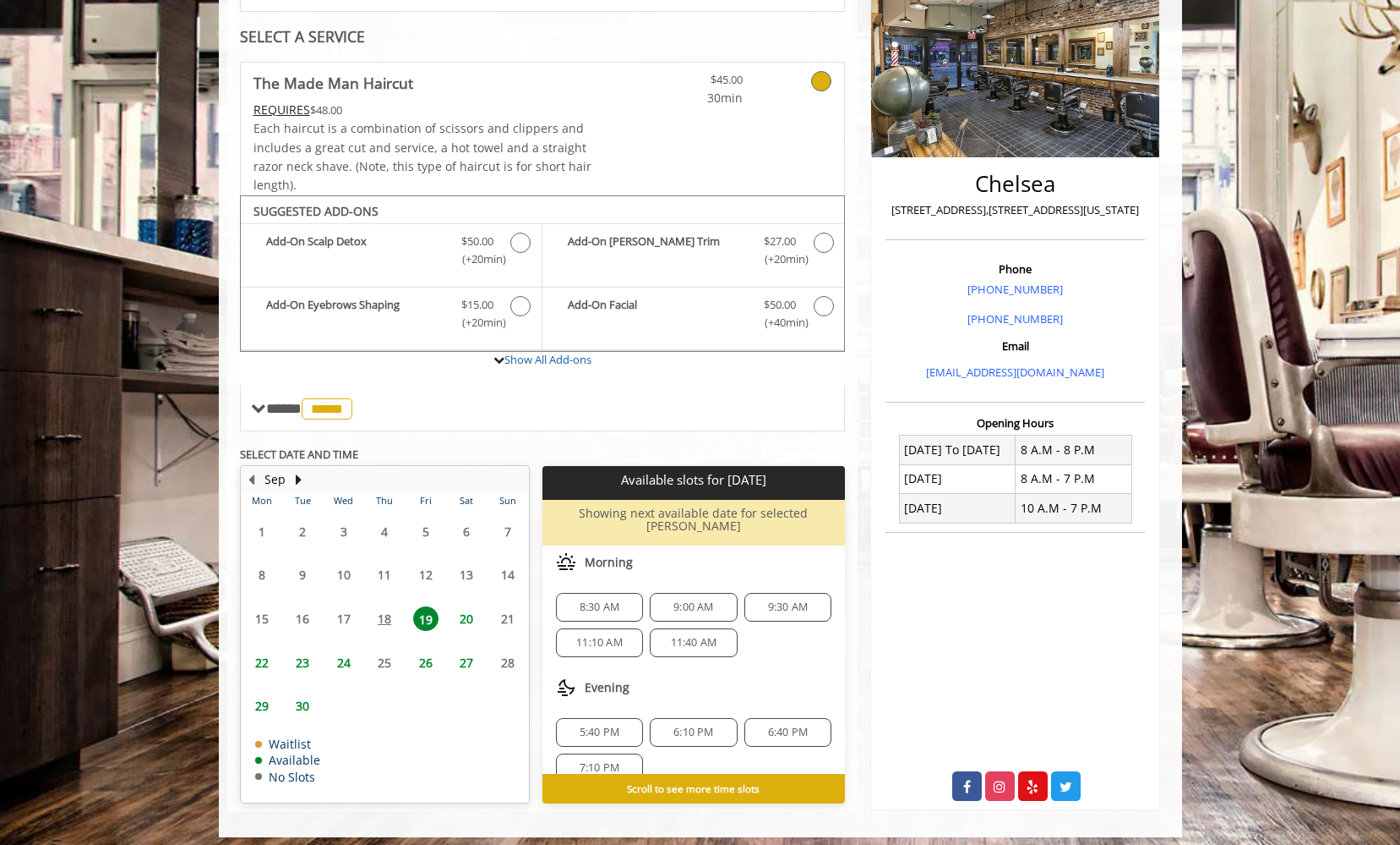
click at [682, 636] on span "11:40 AM" at bounding box center [694, 642] width 46 height 13
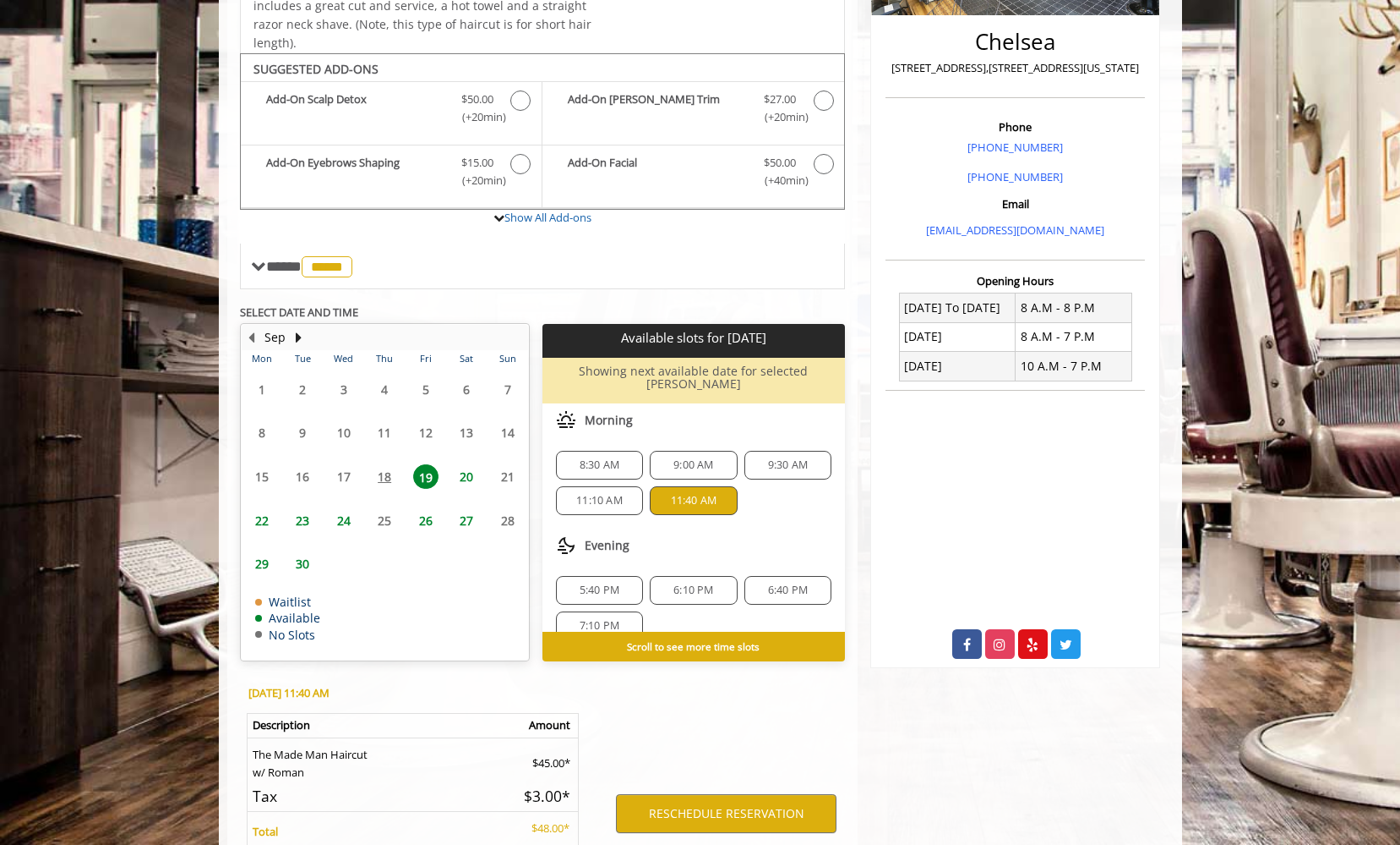
scroll to position [538, 0]
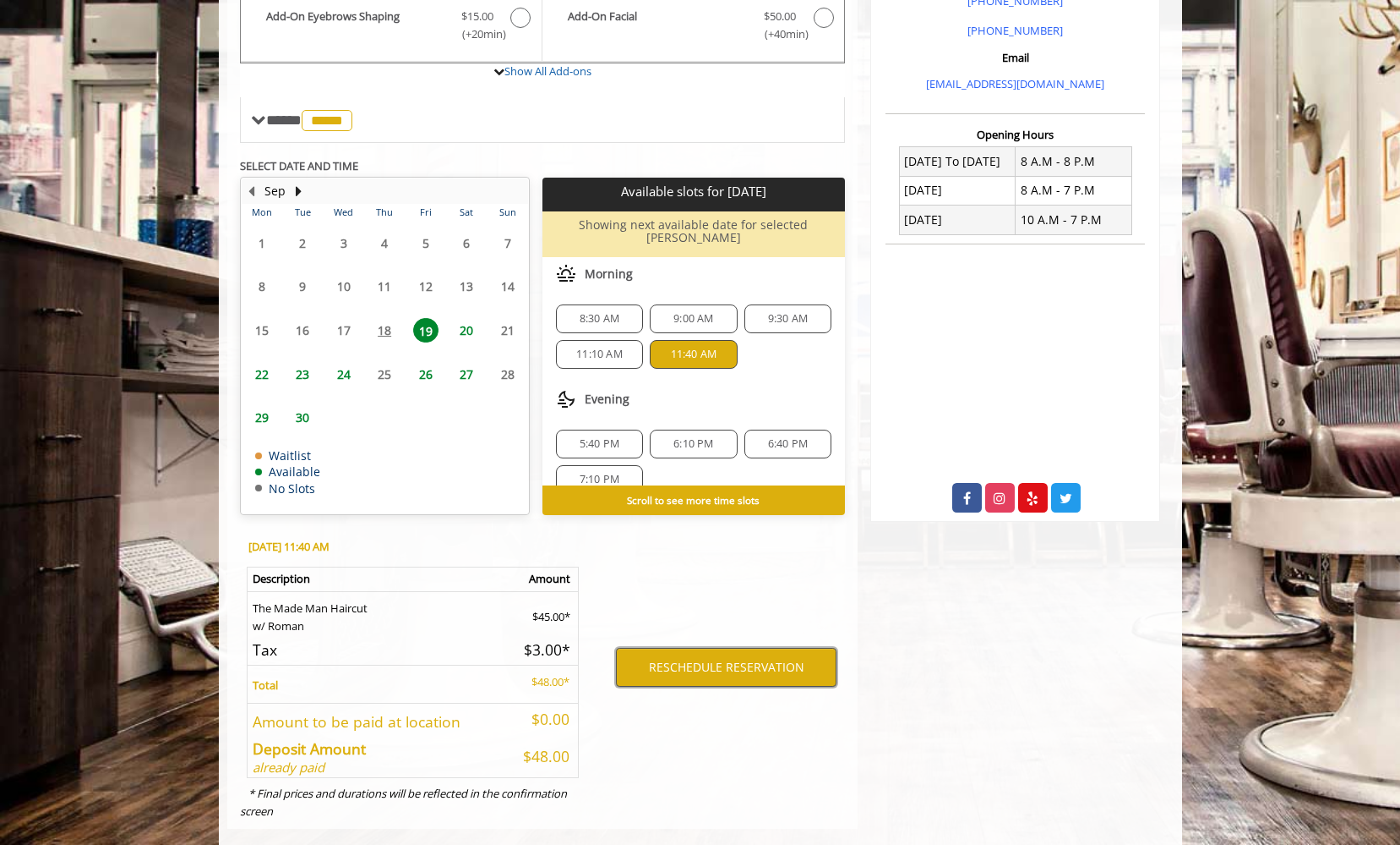
click at [704, 650] on button "RESCHEDULE RESERVATION" at bounding box center [726, 667] width 221 height 39
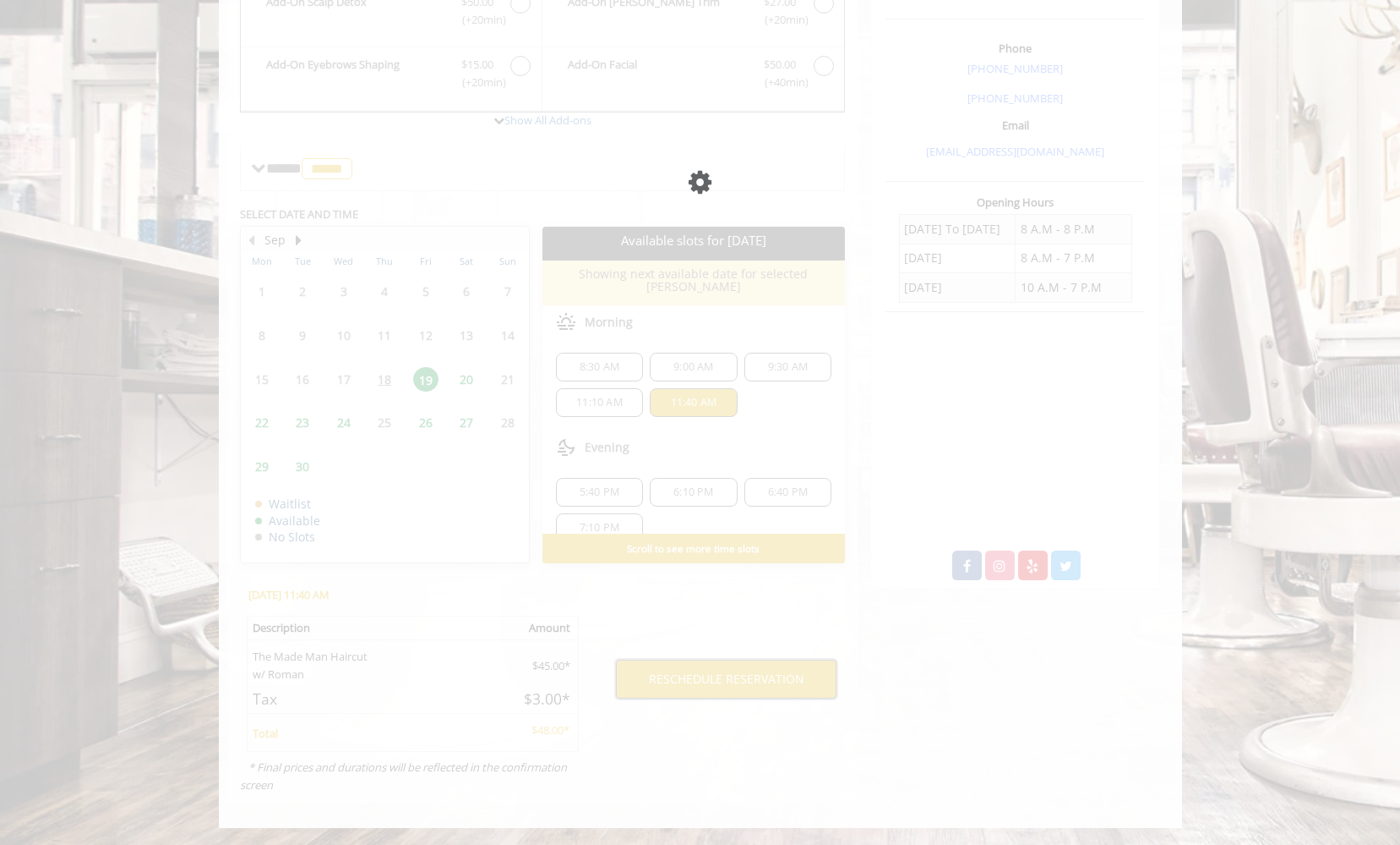
scroll to position [445, 0]
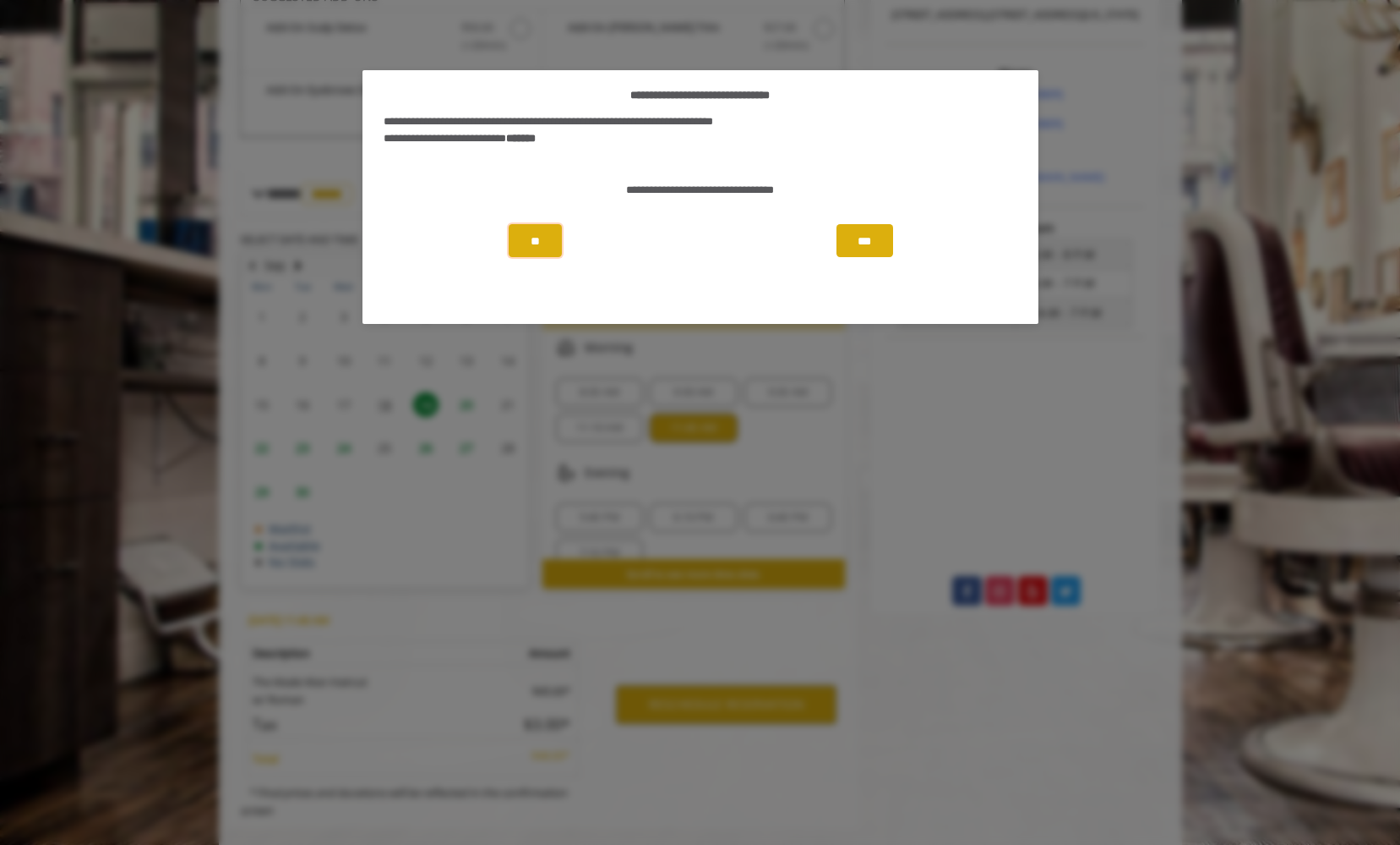
click at [536, 245] on button "**" at bounding box center [535, 241] width 53 height 33
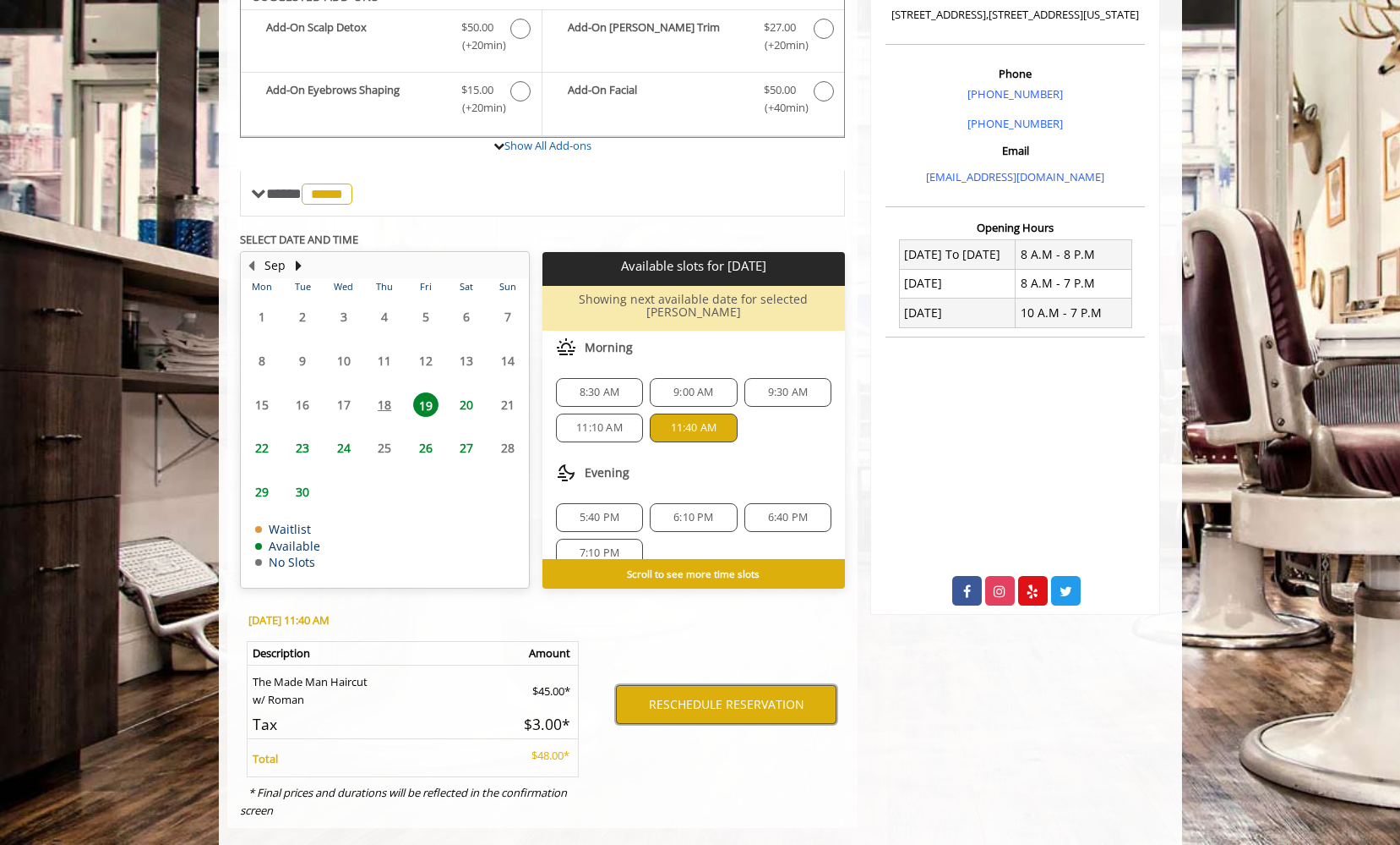
click at [728, 685] on button "RESCHEDULE RESERVATION" at bounding box center [726, 704] width 221 height 39
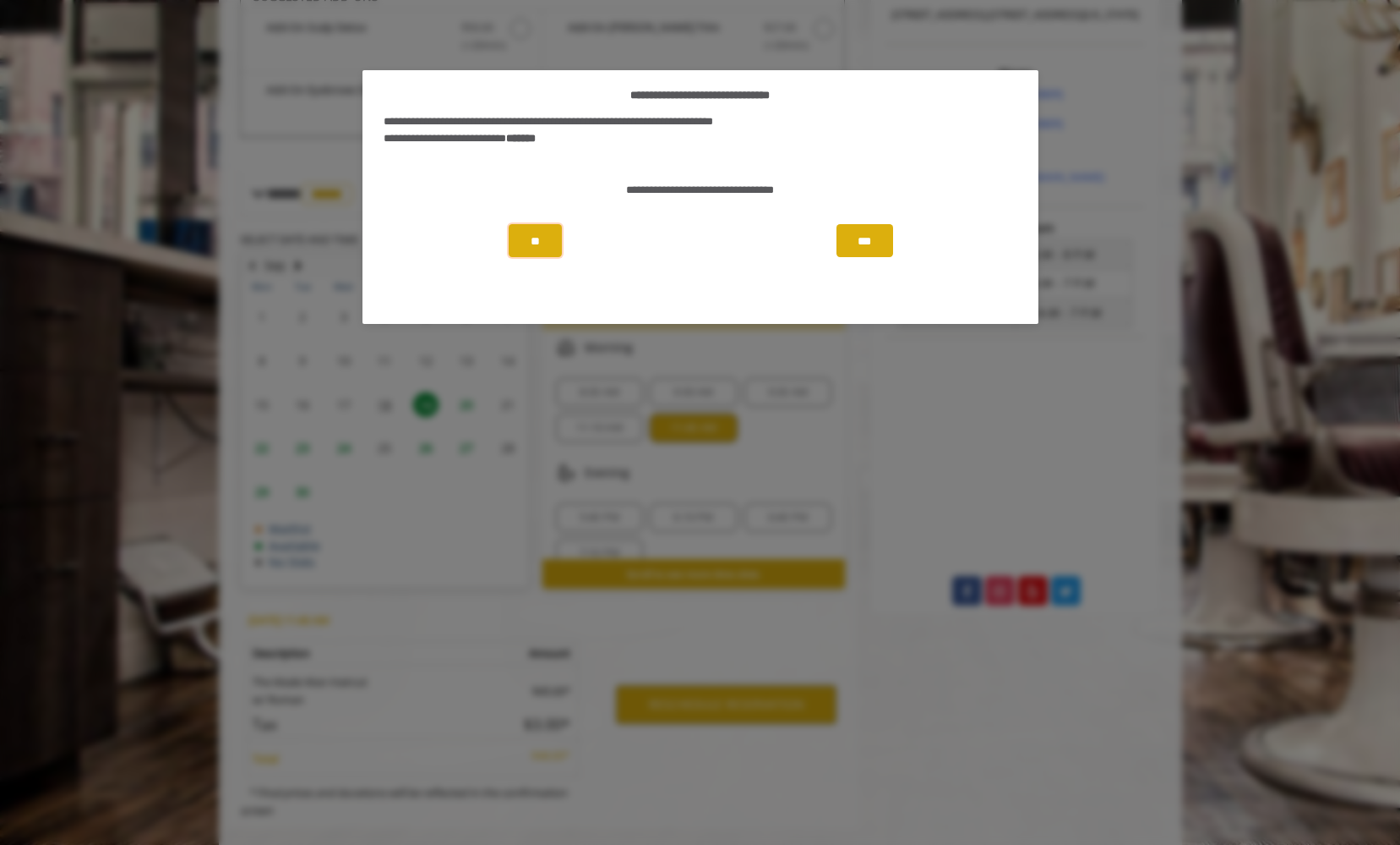
click at [855, 248] on button "***" at bounding box center [865, 241] width 56 height 33
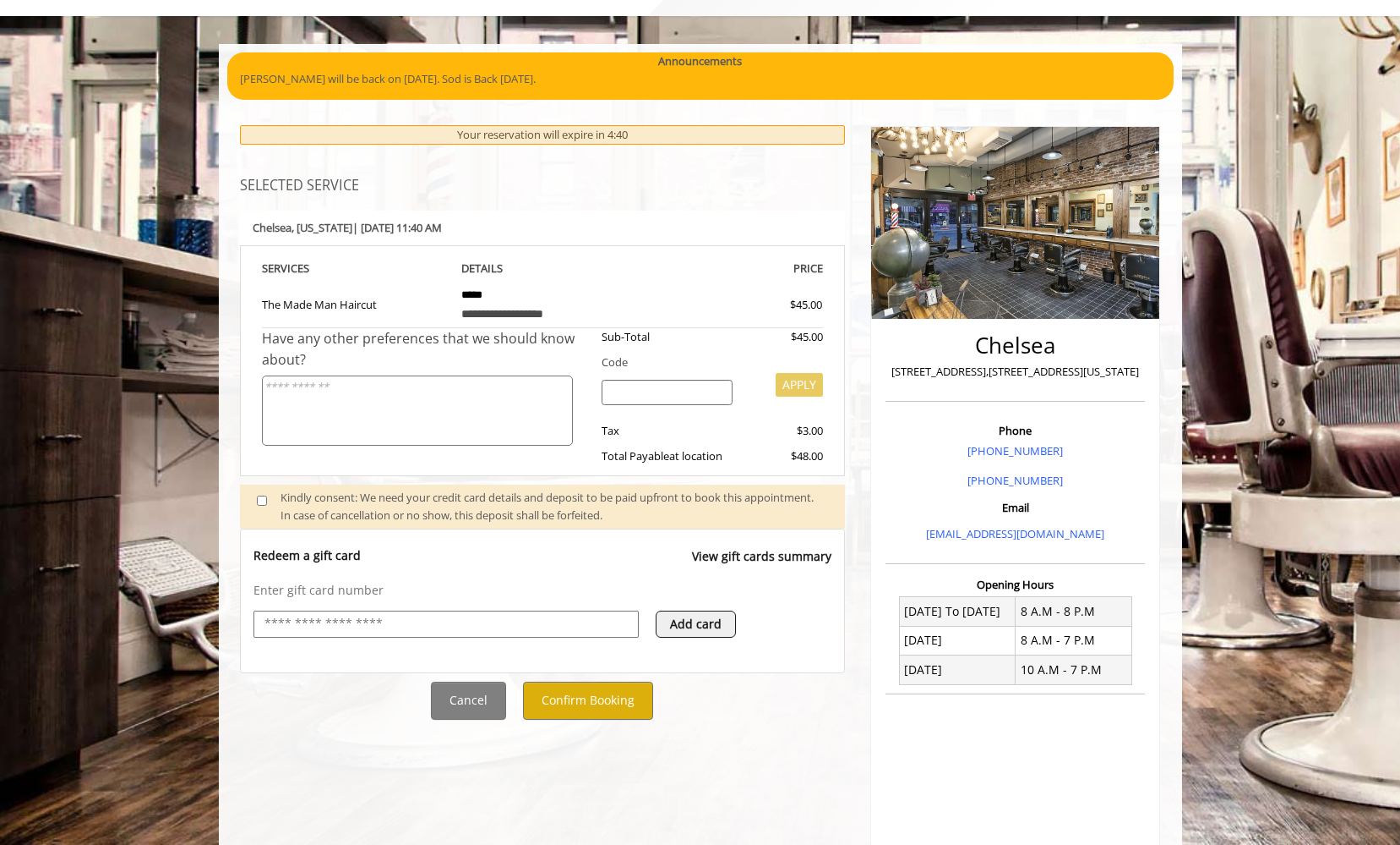
scroll to position [89, 0]
click at [560, 683] on button "Confirm Booking" at bounding box center [588, 699] width 131 height 38
